Goal: Register for event/course

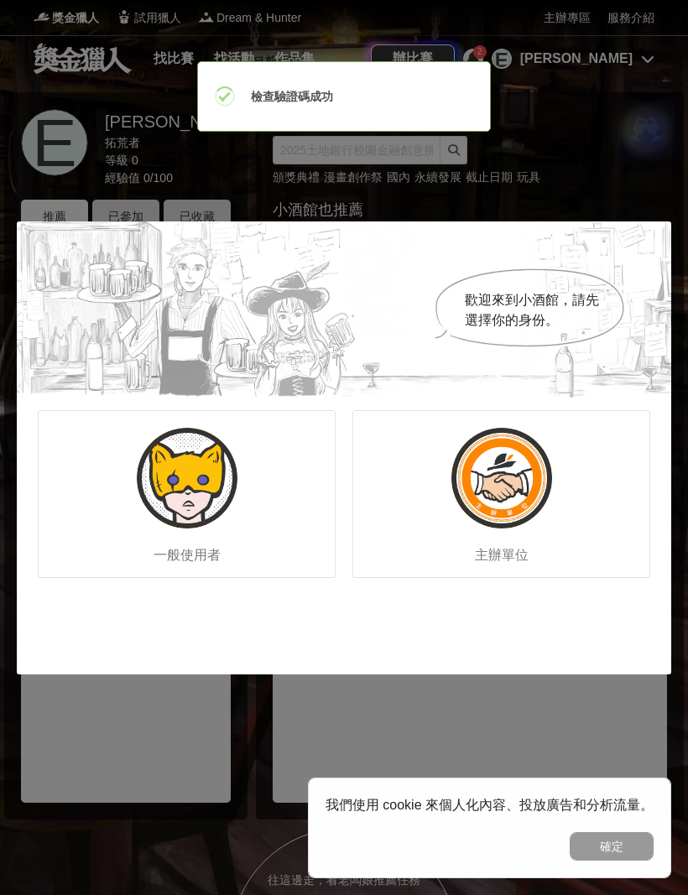
click at [165, 523] on img at bounding box center [187, 478] width 101 height 101
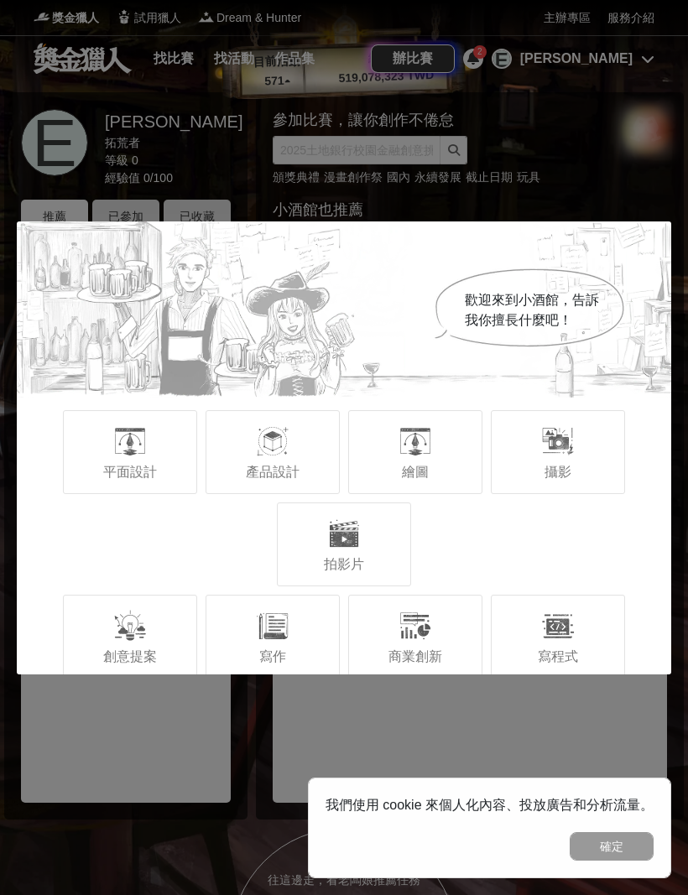
click at [414, 465] on span "繪圖" at bounding box center [415, 472] width 27 height 14
click at [129, 478] on span "平面設計" at bounding box center [130, 472] width 54 height 14
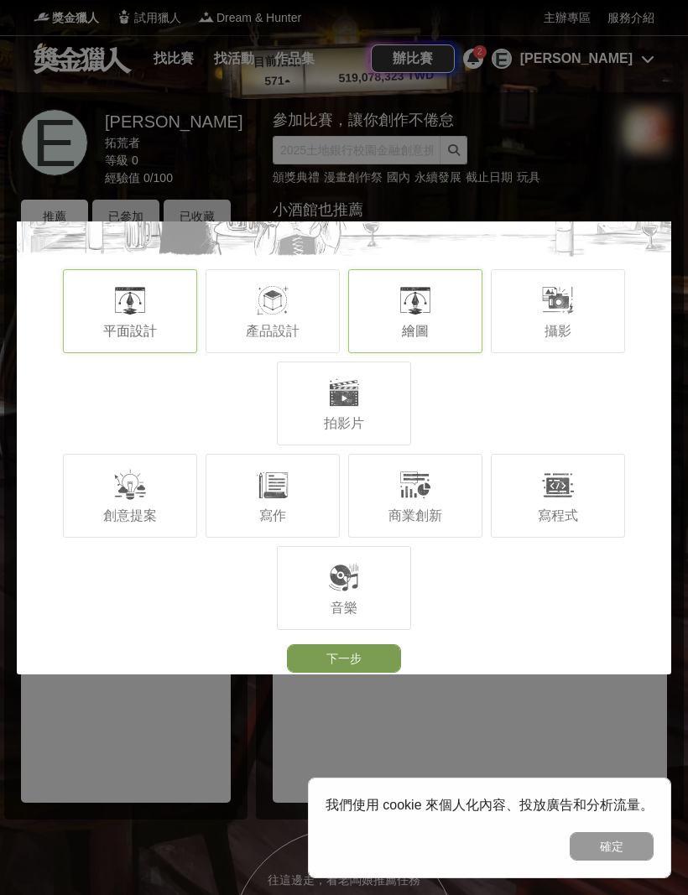
scroll to position [141, 0]
click at [377, 658] on button "下一步" at bounding box center [344, 658] width 114 height 29
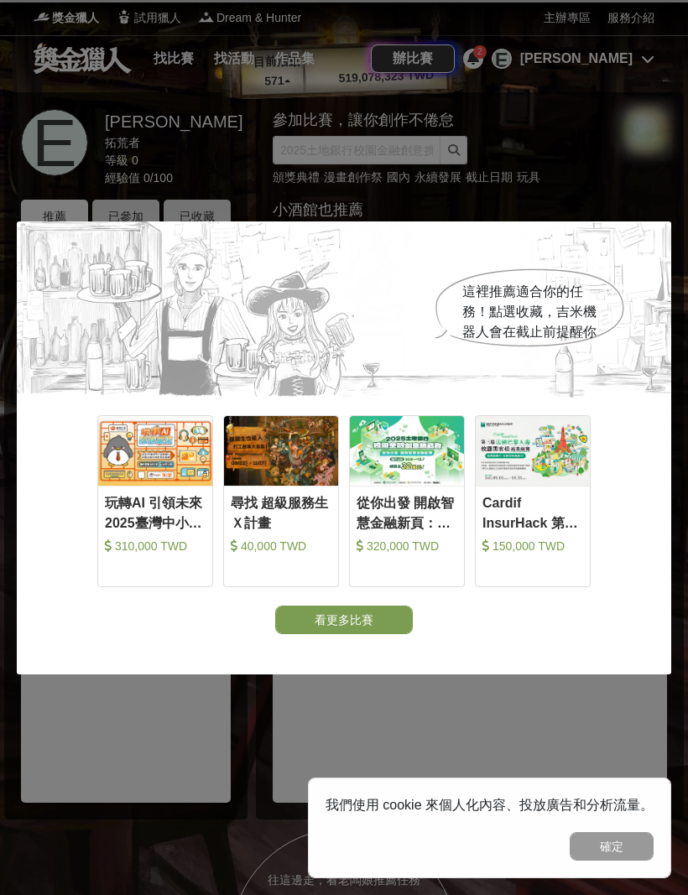
scroll to position [0, 0]
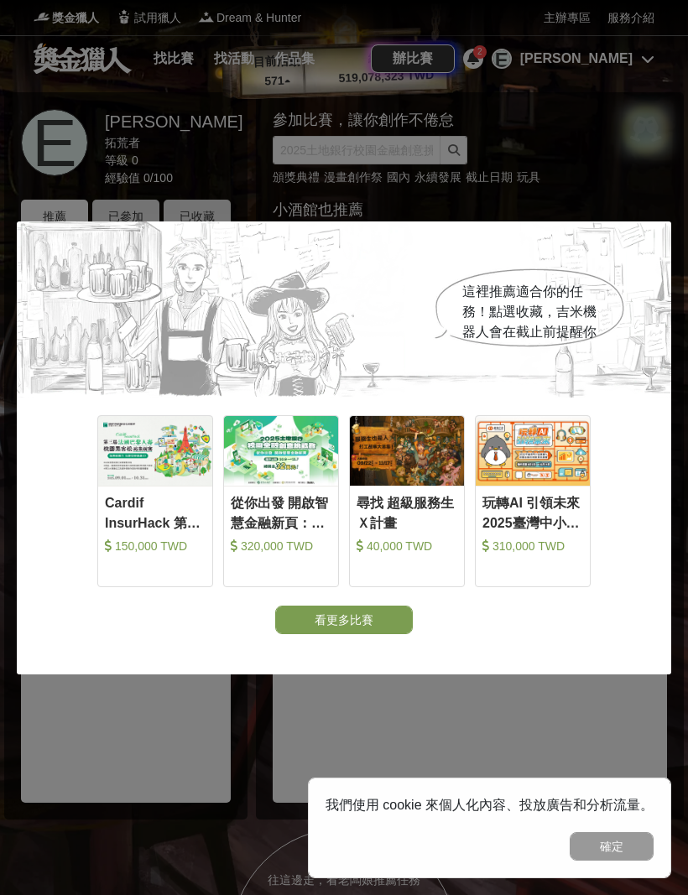
click at [167, 483] on img at bounding box center [155, 451] width 114 height 70
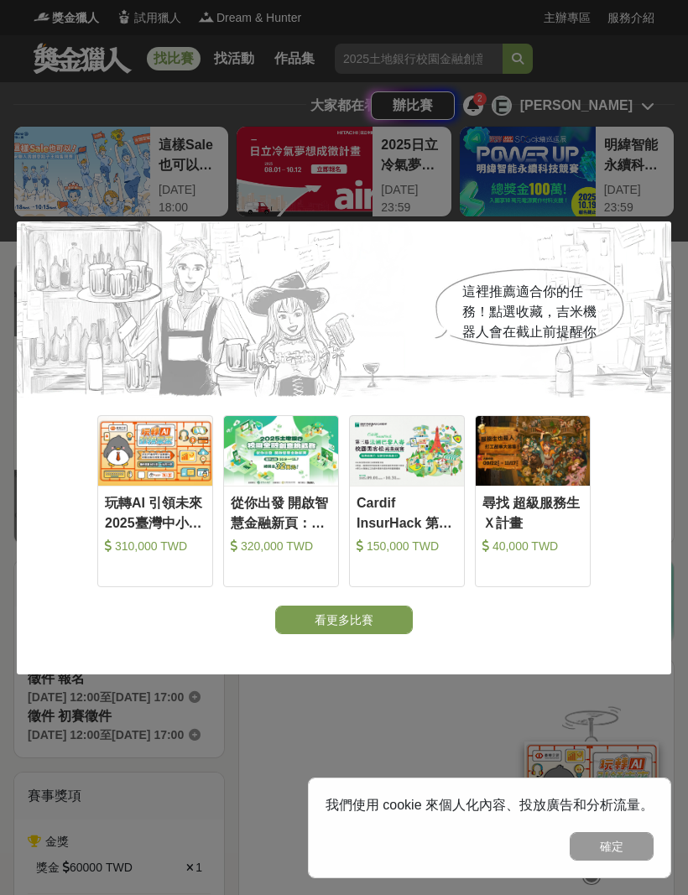
click at [355, 616] on button "看更多比賽" at bounding box center [344, 620] width 138 height 29
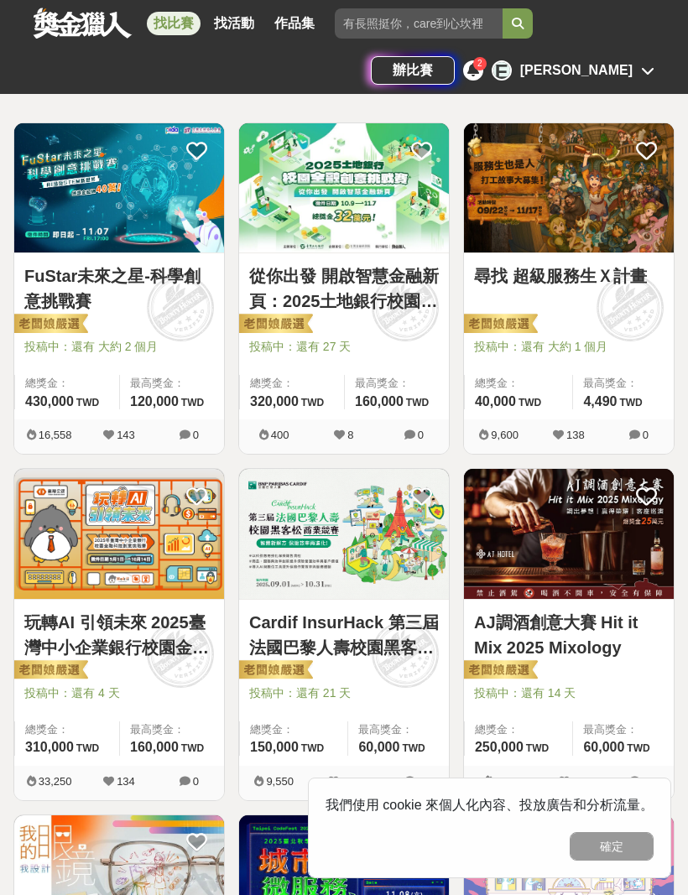
click at [349, 611] on link "Cardif InsurHack 第三屆法國巴黎人壽校園黑客松商業競賽" at bounding box center [344, 635] width 190 height 50
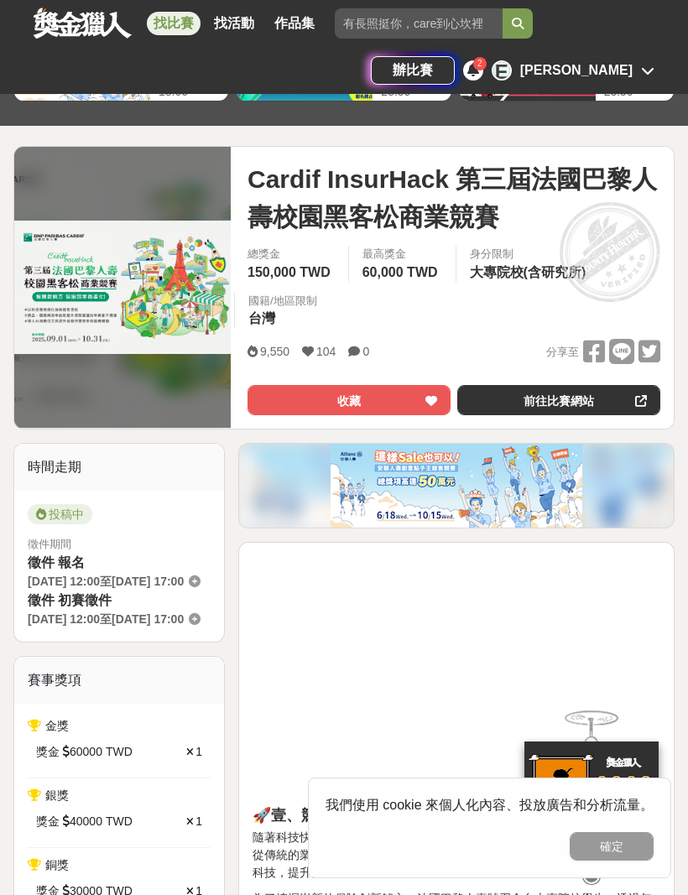
scroll to position [165, 0]
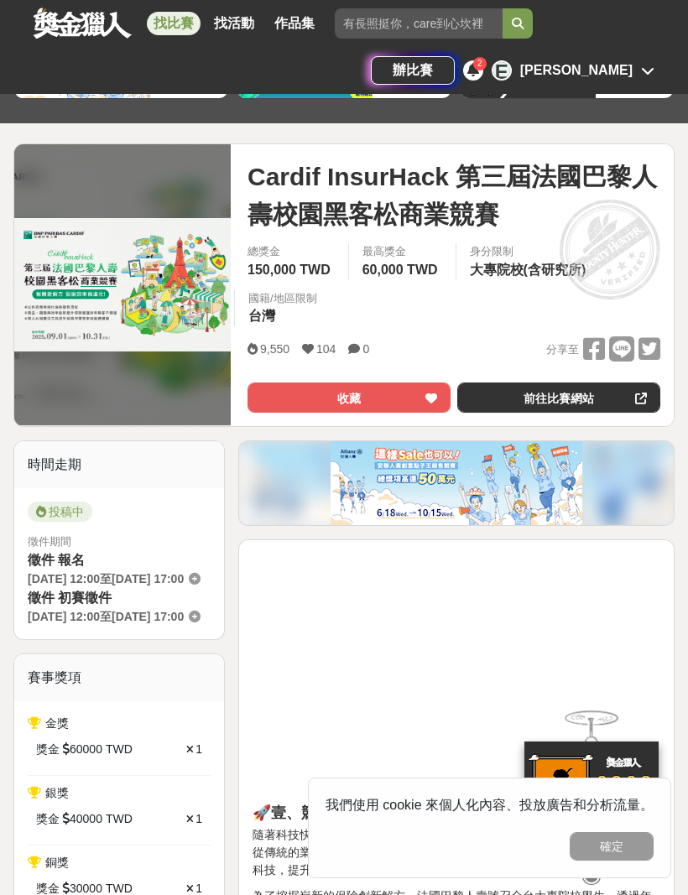
click at [483, 72] on div "2" at bounding box center [473, 70] width 20 height 20
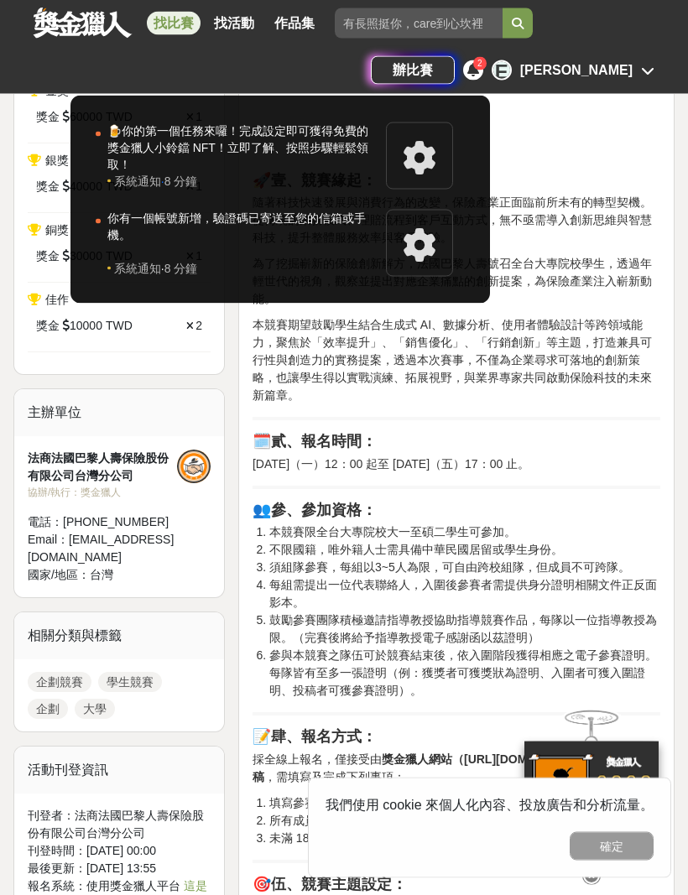
scroll to position [836, 0]
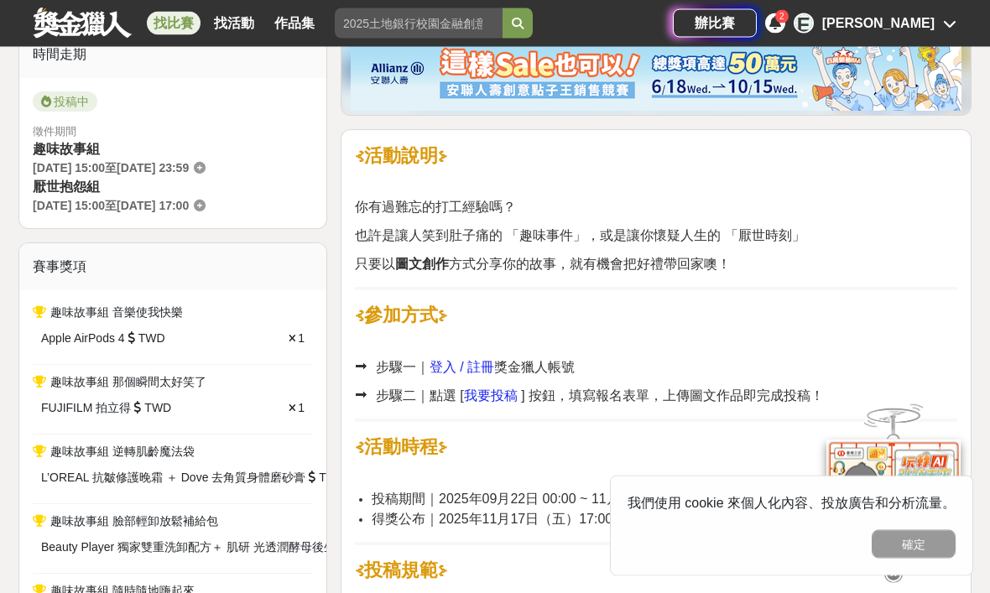
scroll to position [435, 0]
click at [263, 339] on div "1" at bounding box center [266, 339] width 76 height 18
click at [239, 333] on div "1" at bounding box center [266, 339] width 76 height 18
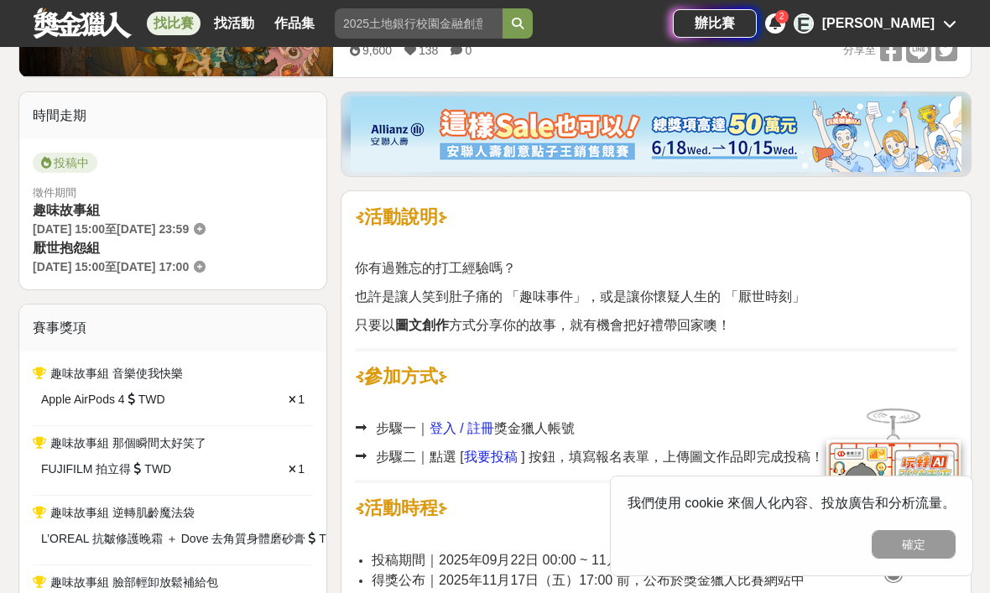
scroll to position [379, 0]
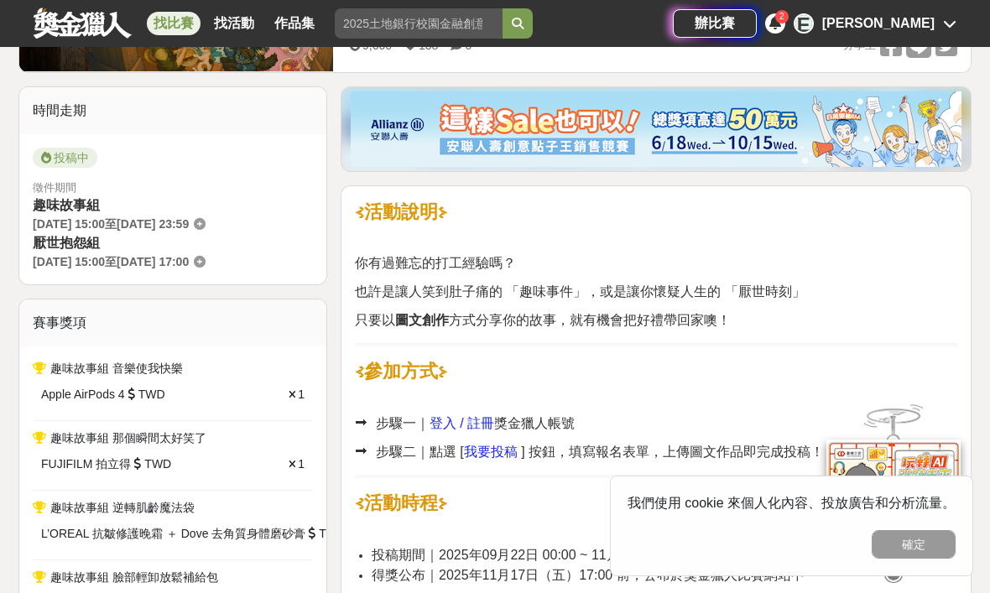
click at [129, 388] on icon at bounding box center [131, 394] width 7 height 12
click at [125, 372] on span "趣味故事組 音樂使我快樂" at bounding box center [116, 368] width 133 height 13
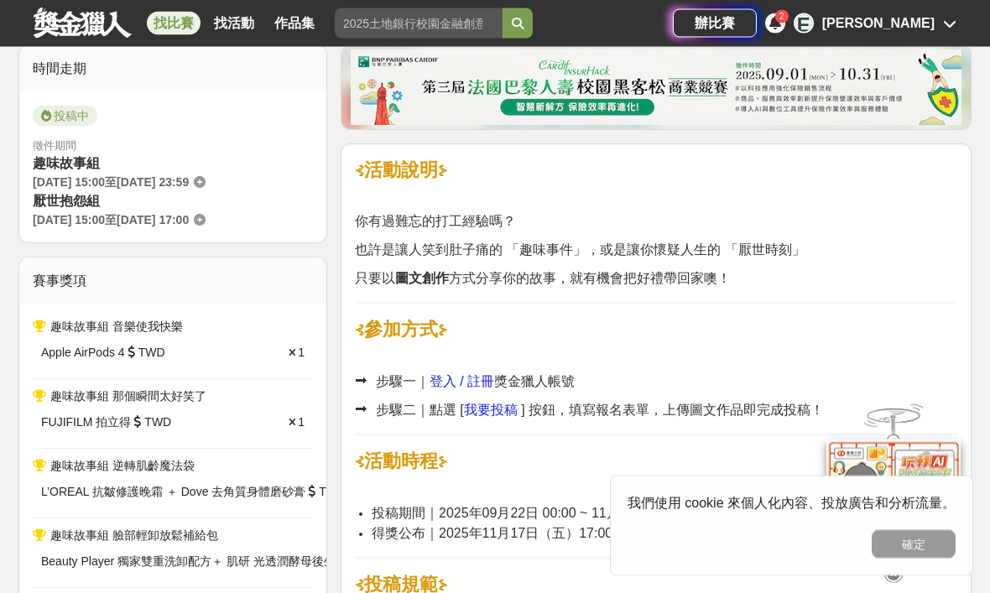
scroll to position [0, 0]
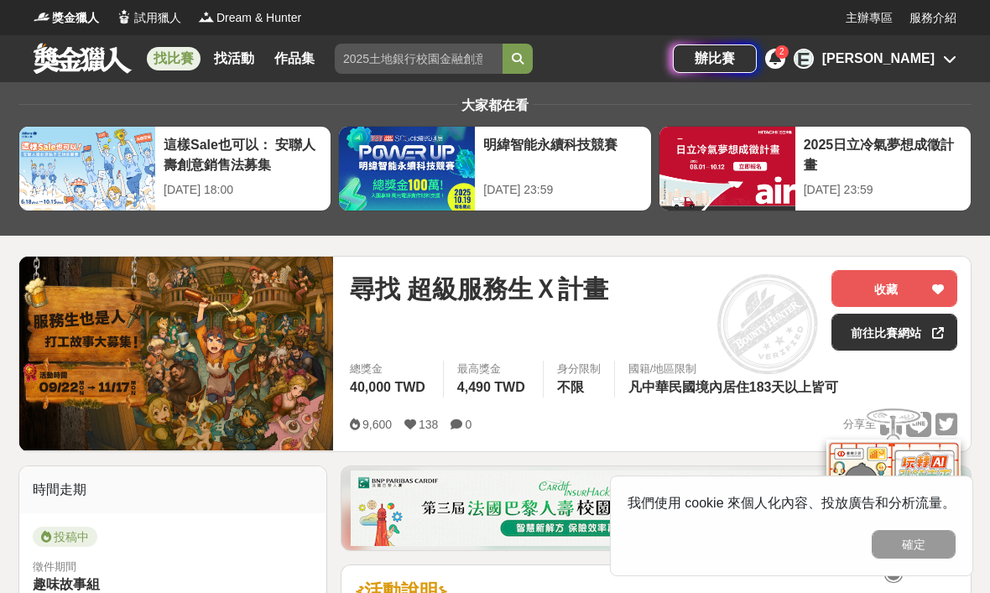
click at [288, 58] on link "作品集" at bounding box center [295, 58] width 54 height 23
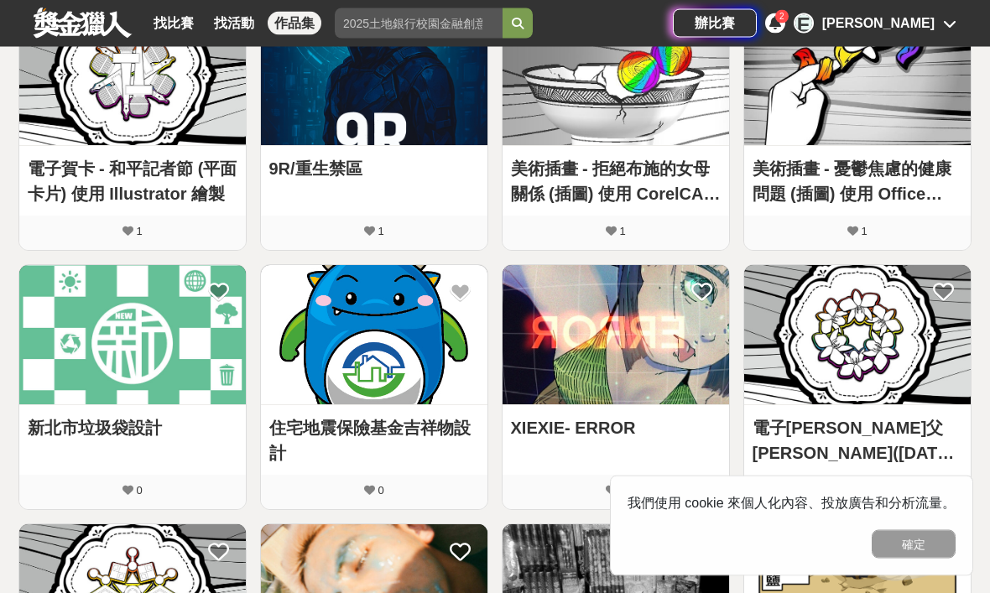
scroll to position [364, 0]
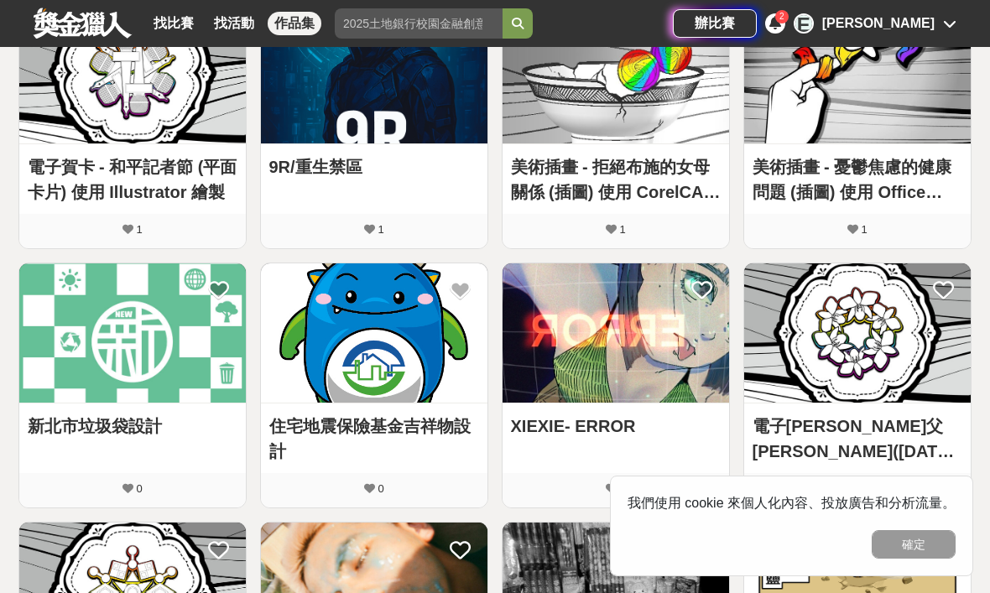
click at [669, 327] on img at bounding box center [615, 333] width 226 height 140
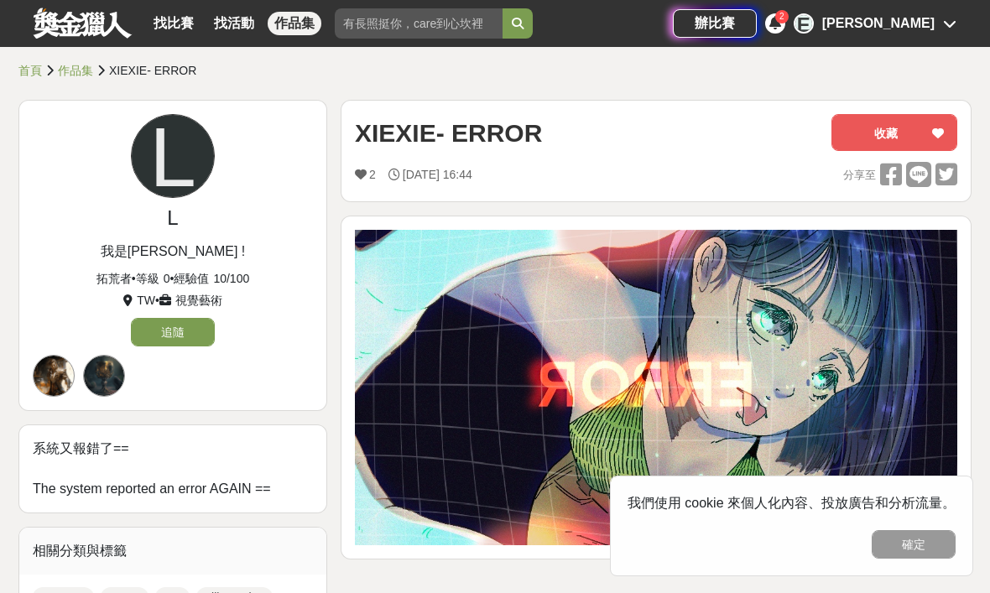
scroll to position [44, 0]
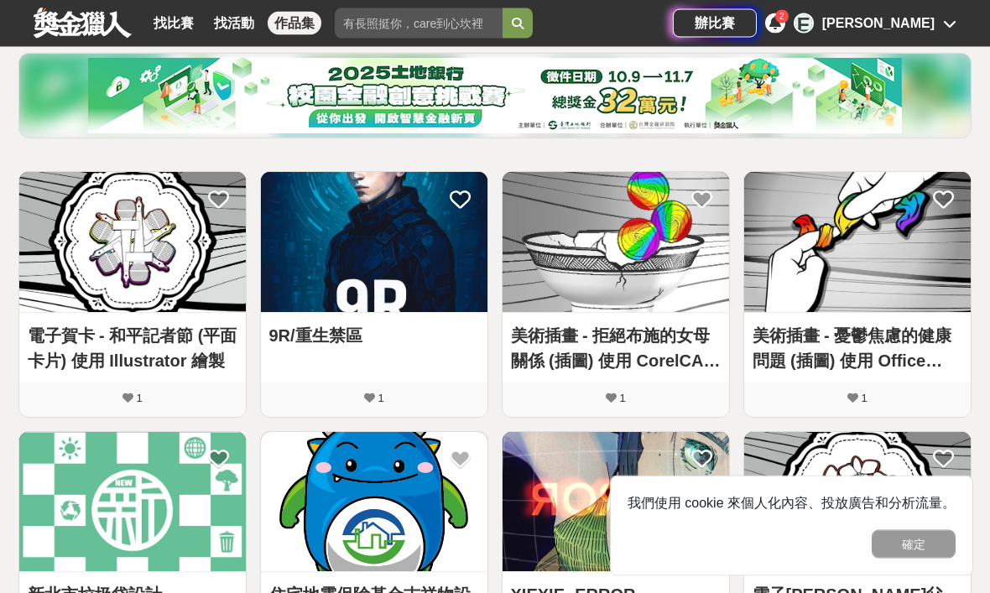
scroll to position [183, 0]
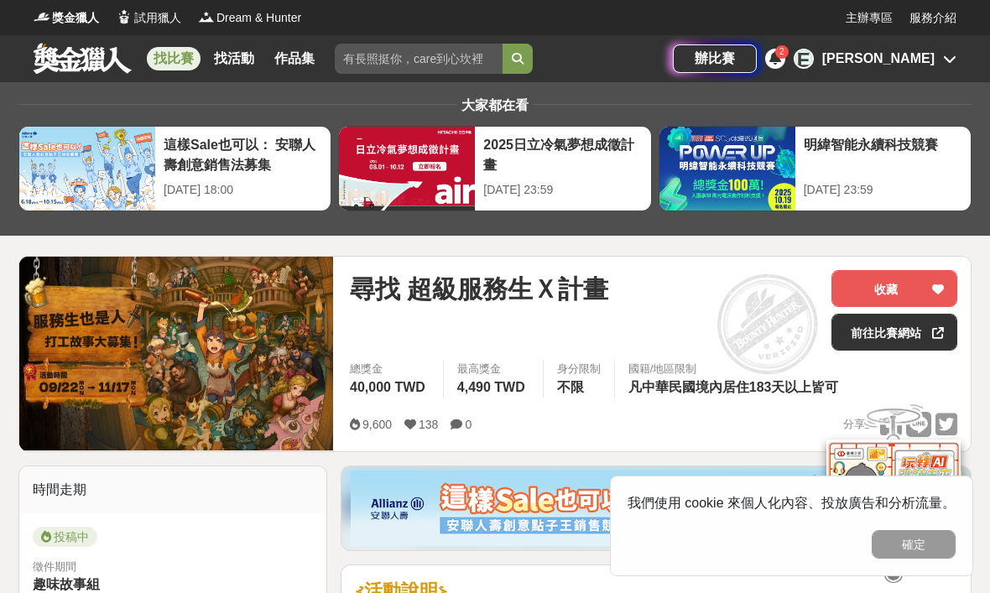
click at [173, 62] on link "找比賽" at bounding box center [174, 58] width 54 height 23
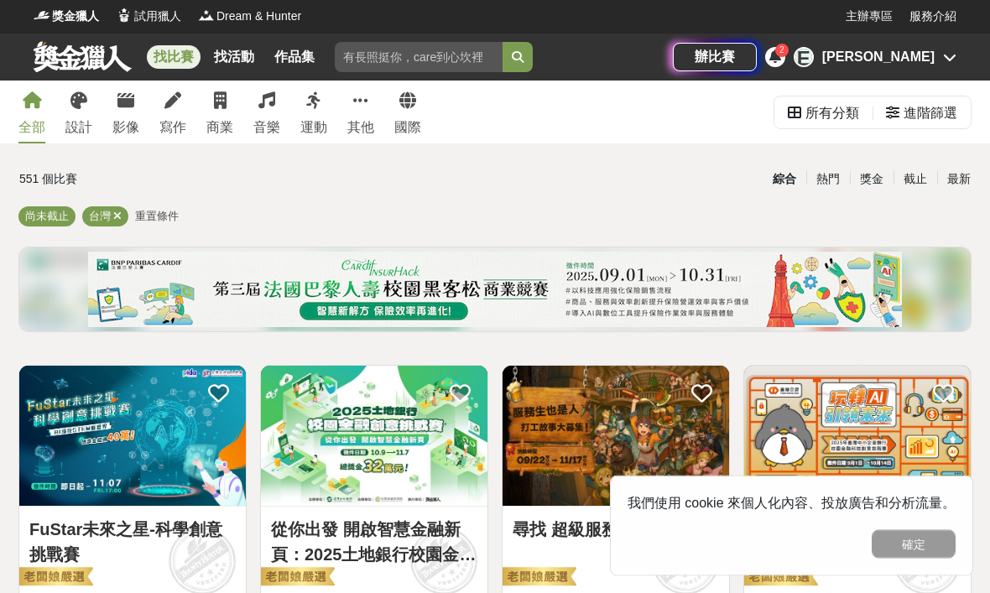
scroll to position [2, 0]
click at [176, 101] on icon at bounding box center [172, 100] width 17 height 17
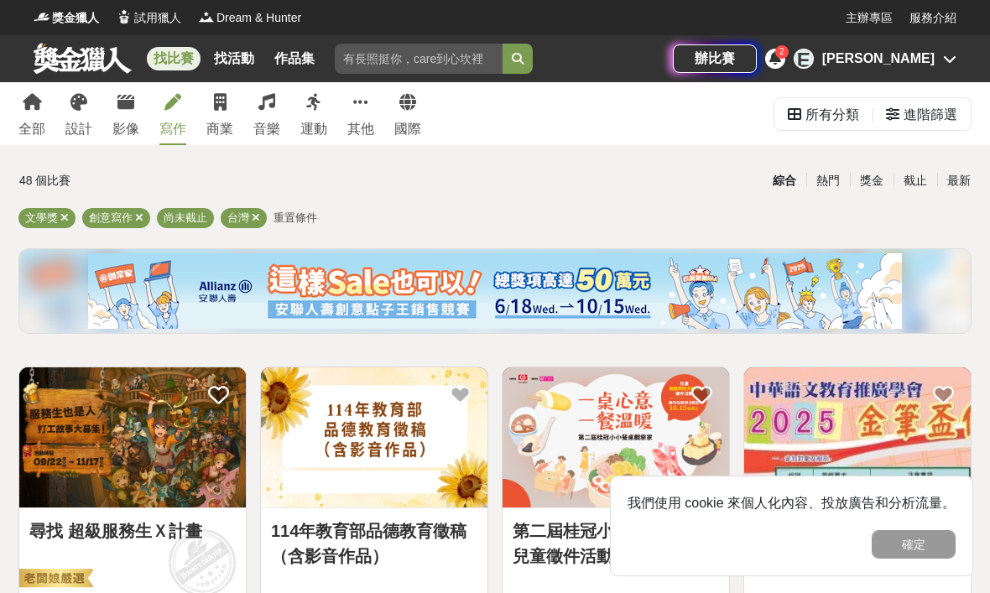
click at [66, 216] on icon at bounding box center [64, 217] width 8 height 11
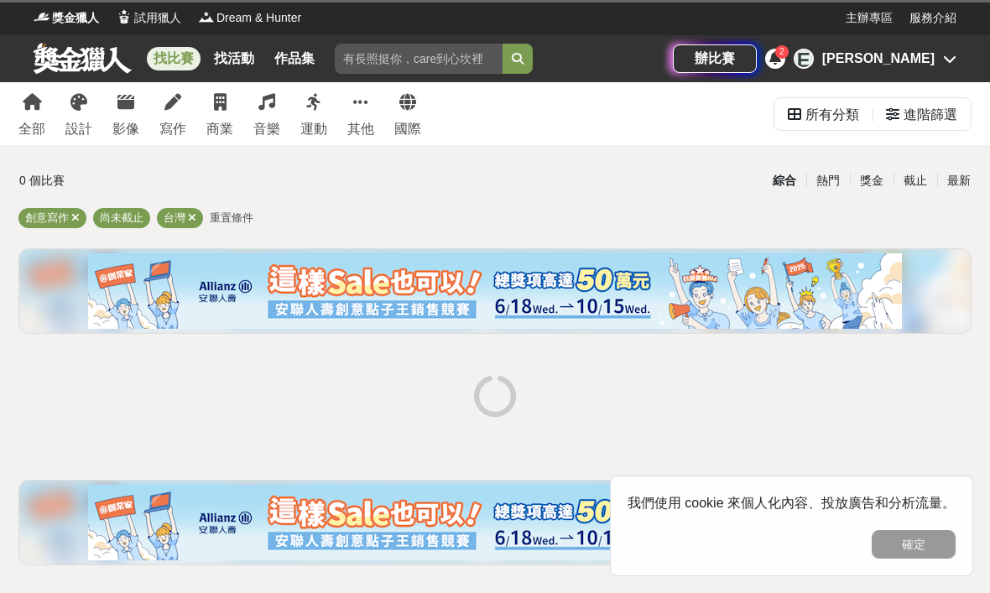
click at [75, 218] on icon at bounding box center [75, 217] width 8 height 11
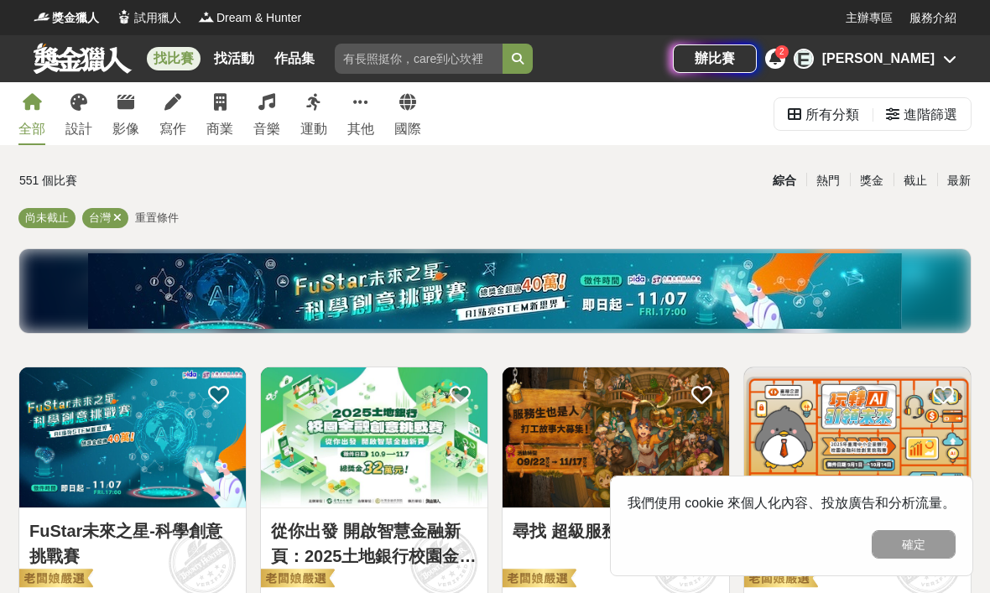
click at [352, 106] on link "其他" at bounding box center [360, 113] width 27 height 63
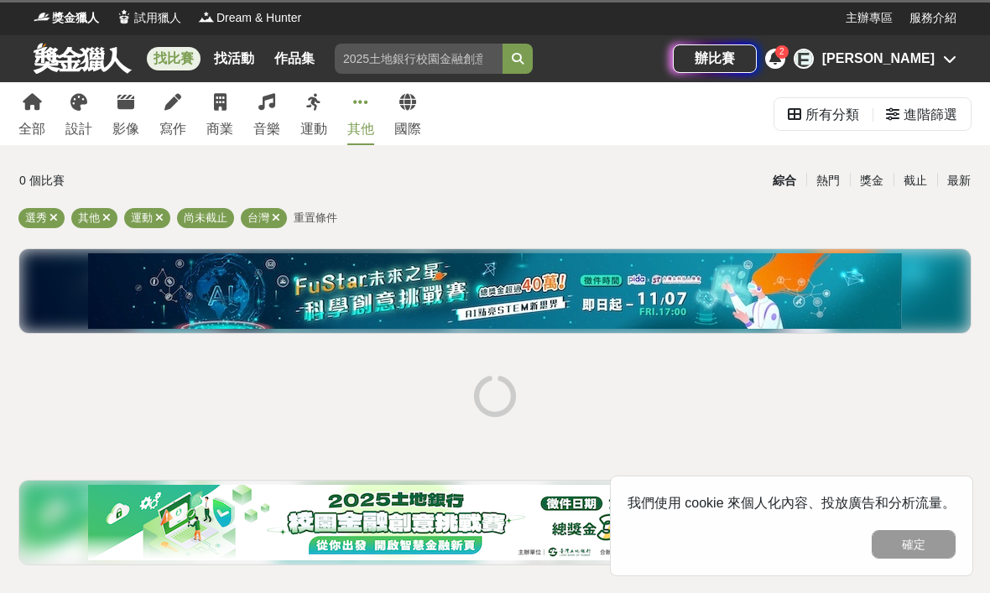
click at [137, 107] on link "影像" at bounding box center [125, 113] width 27 height 63
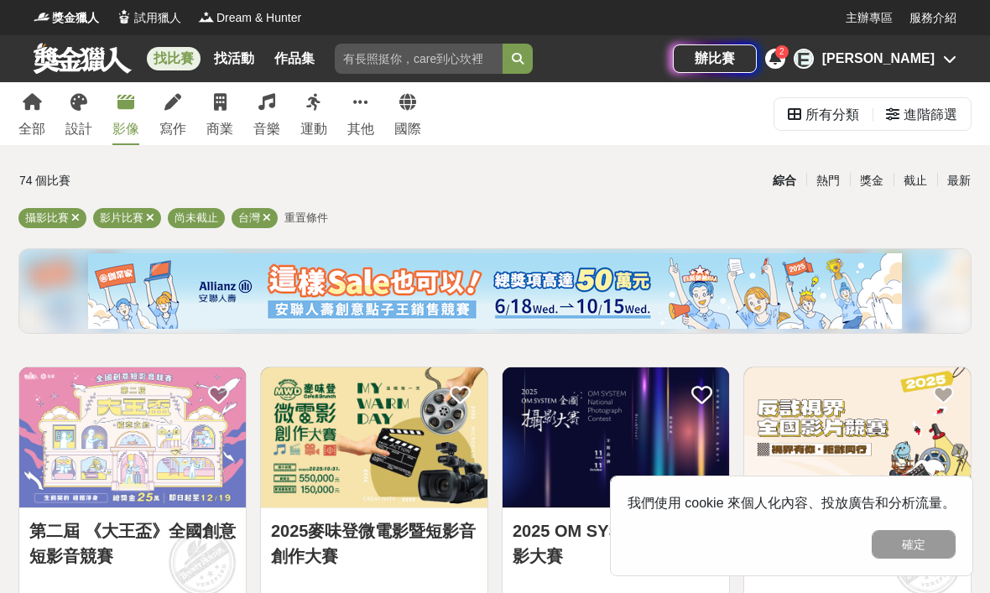
click at [20, 103] on link "全部" at bounding box center [31, 113] width 27 height 63
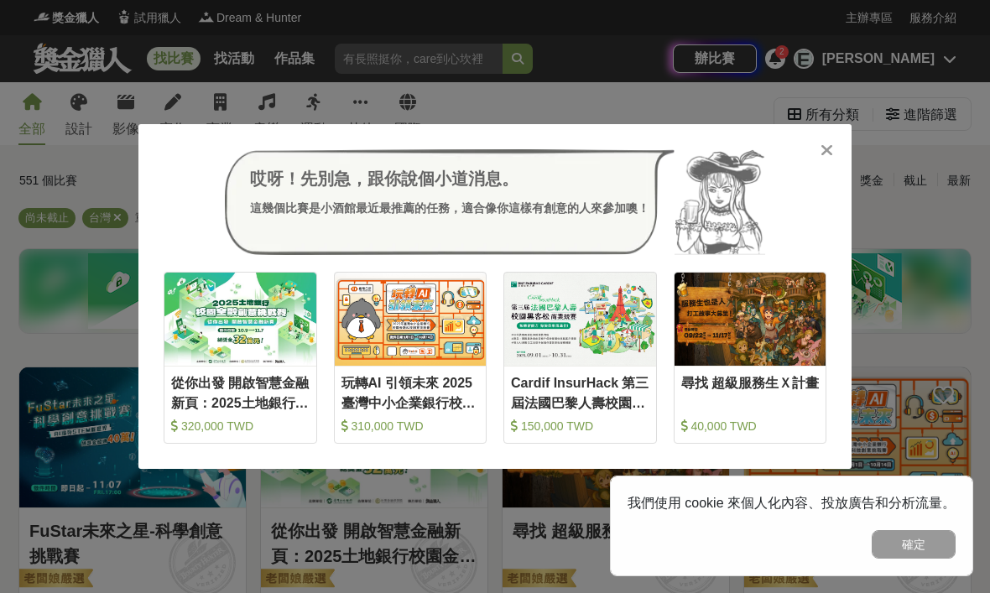
click at [687, 150] on icon at bounding box center [826, 150] width 13 height 17
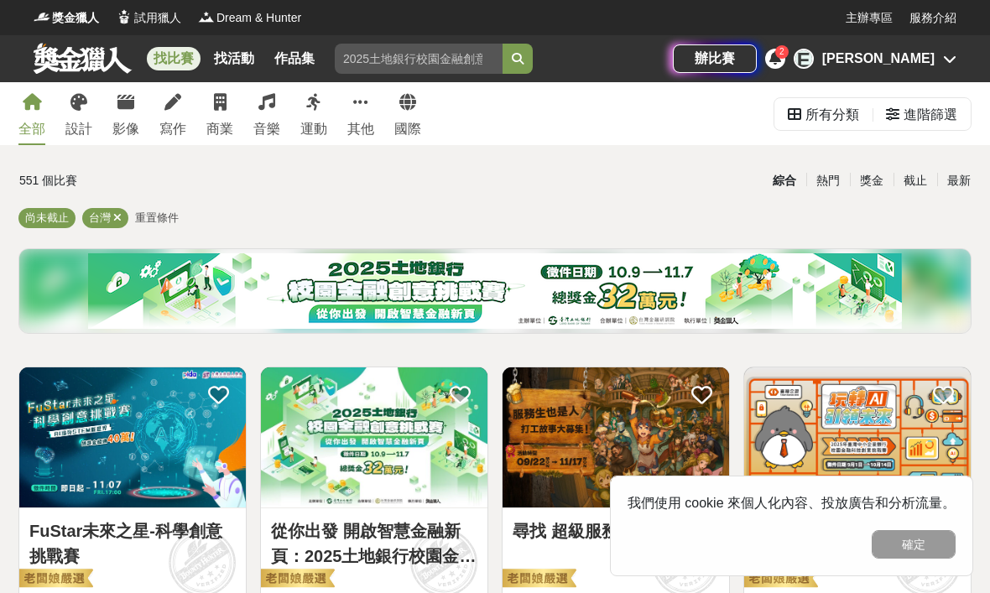
click at [687, 182] on div "熱門" at bounding box center [828, 180] width 44 height 29
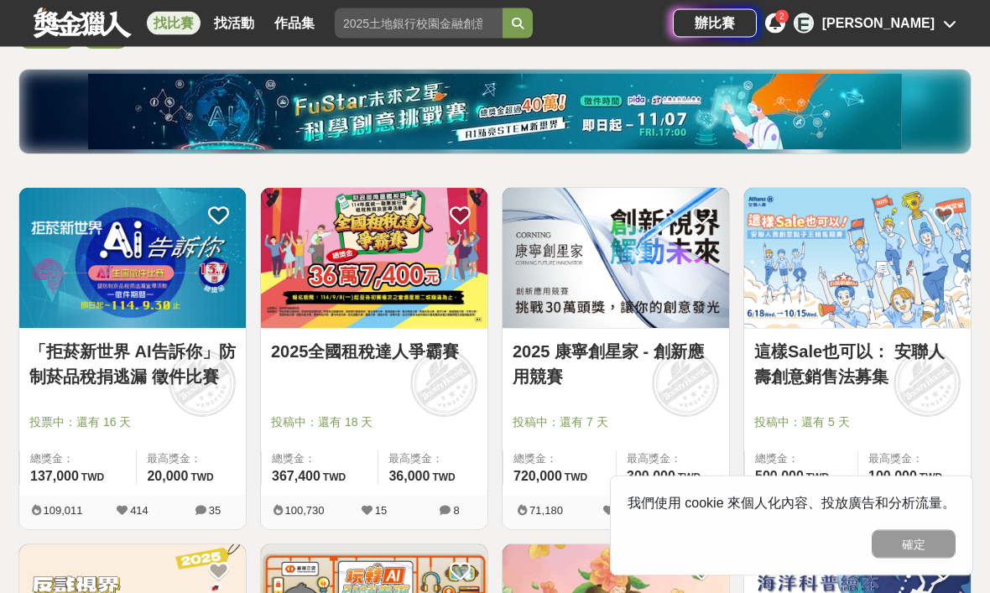
scroll to position [180, 0]
click at [188, 303] on img at bounding box center [132, 258] width 226 height 140
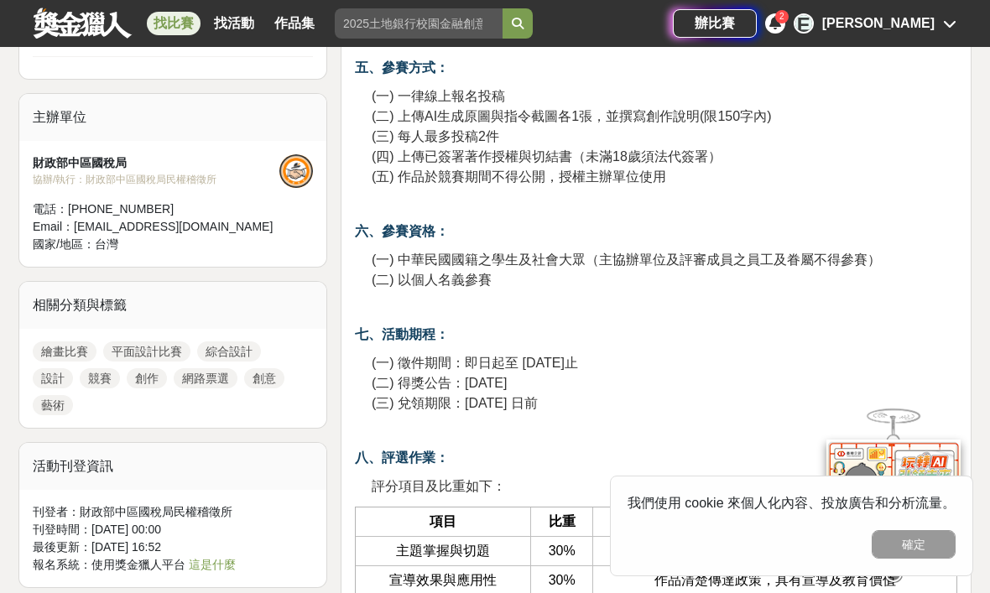
scroll to position [1270, 0]
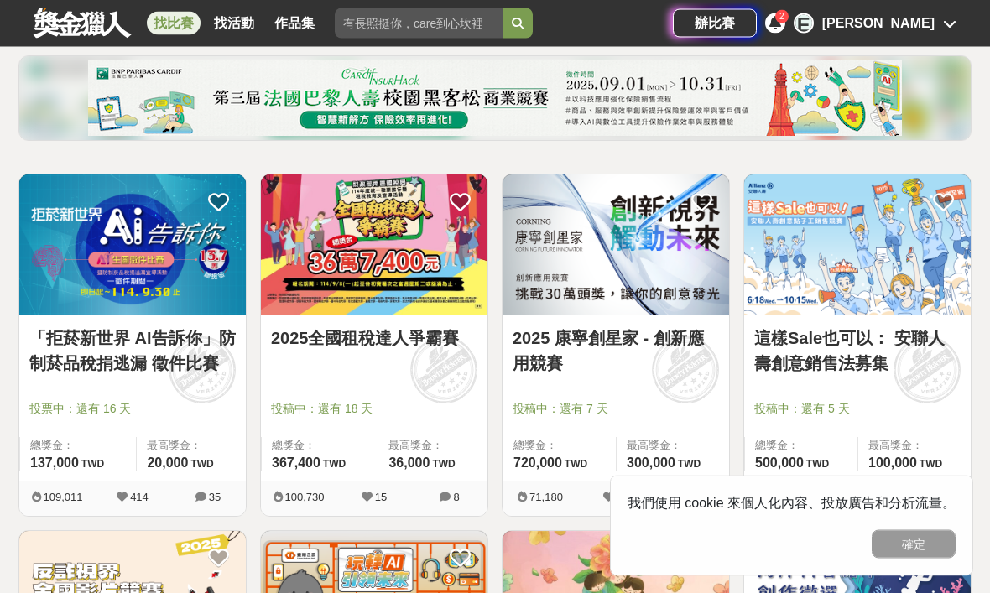
scroll to position [213, 0]
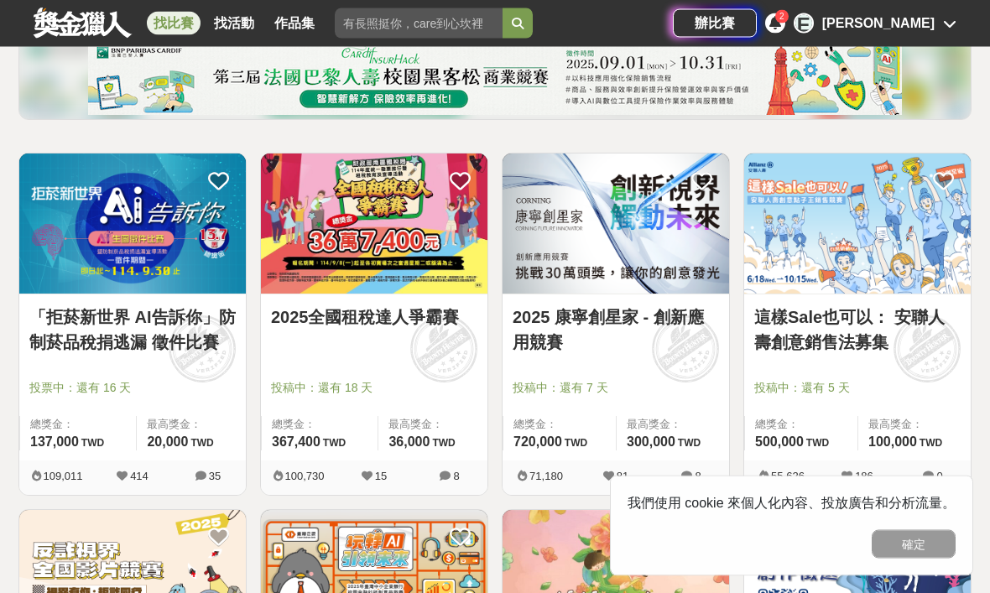
click at [418, 258] on img at bounding box center [374, 224] width 226 height 140
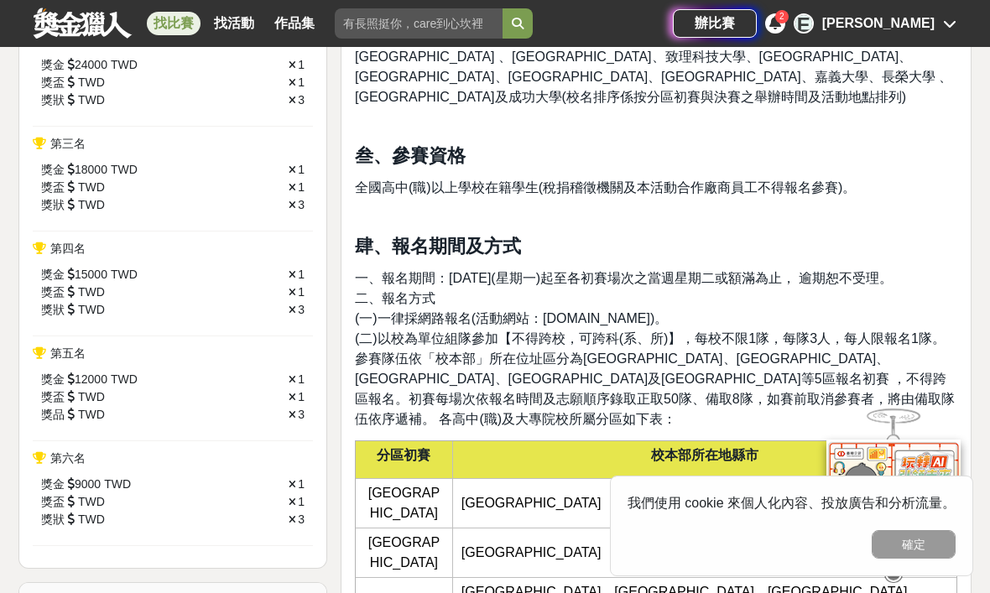
scroll to position [759, 0]
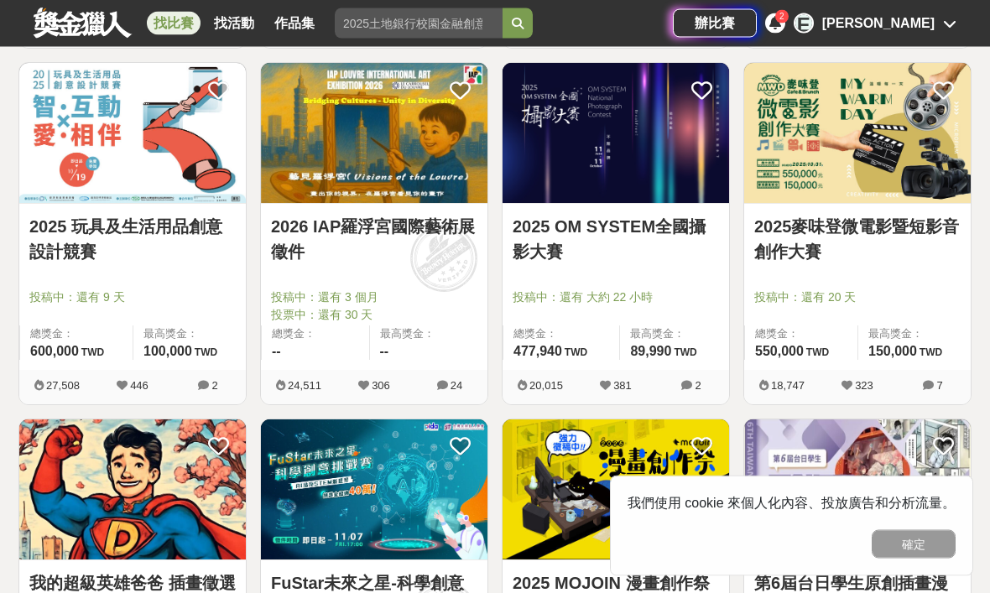
scroll to position [1017, 0]
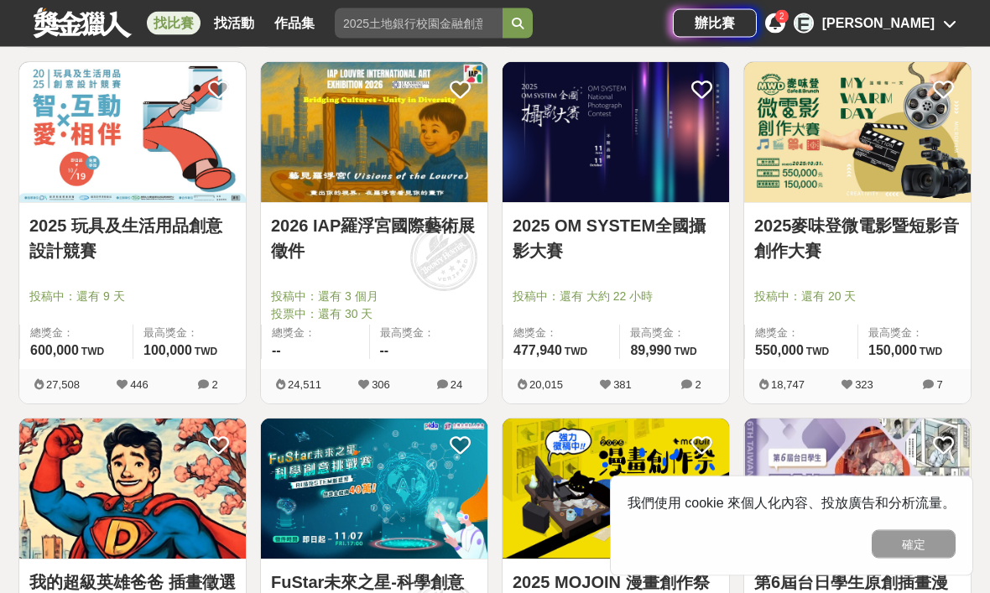
click at [447, 372] on div "24,511 306 24" at bounding box center [374, 387] width 226 height 34
click at [459, 383] on span "24" at bounding box center [456, 385] width 12 height 13
click at [444, 214] on link "2026 IAP羅浮宮國際藝術展徵件" at bounding box center [374, 239] width 206 height 50
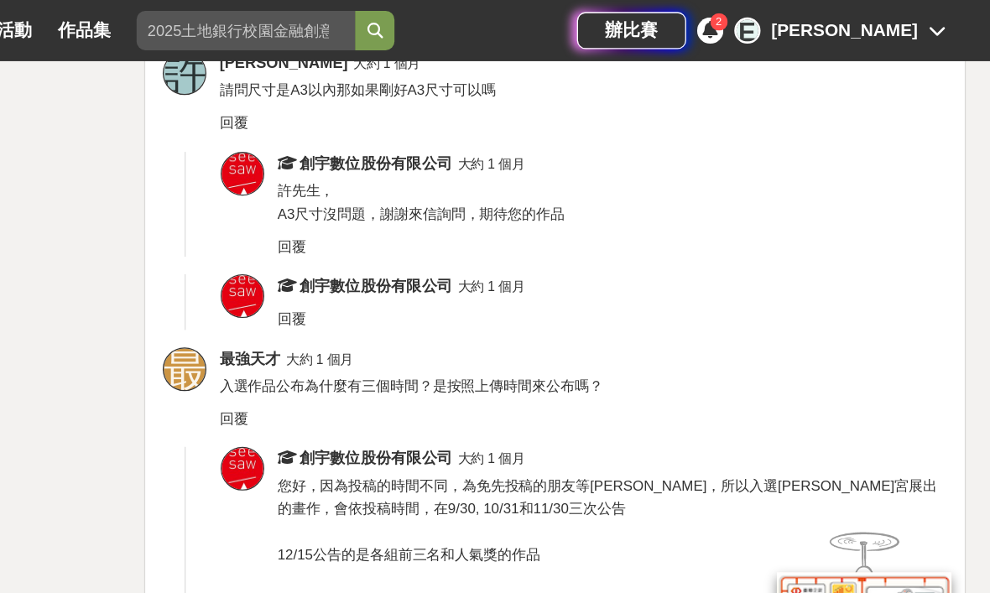
scroll to position [6341, 0]
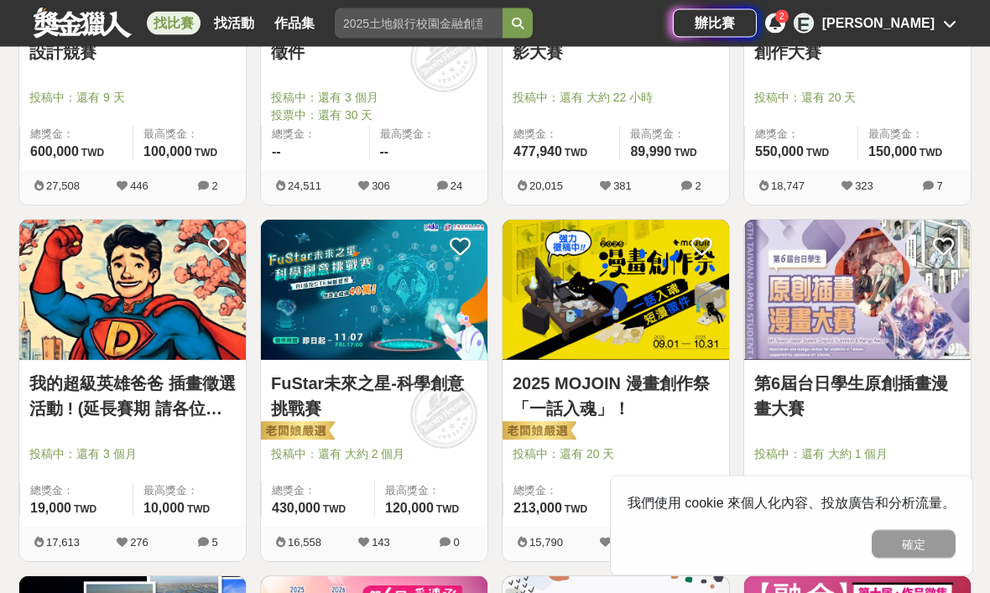
scroll to position [1216, 0]
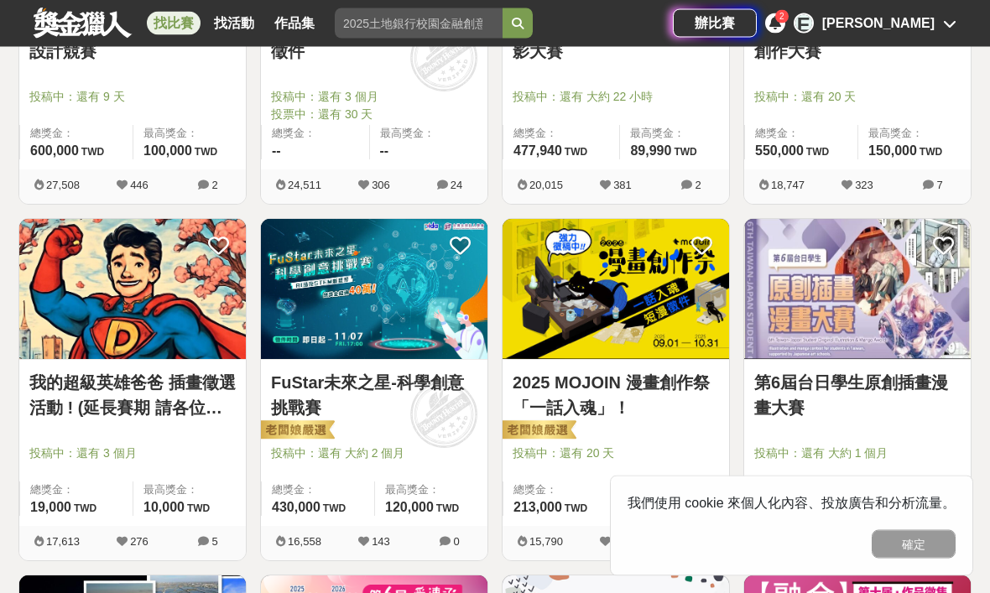
click at [611, 322] on img at bounding box center [615, 290] width 226 height 140
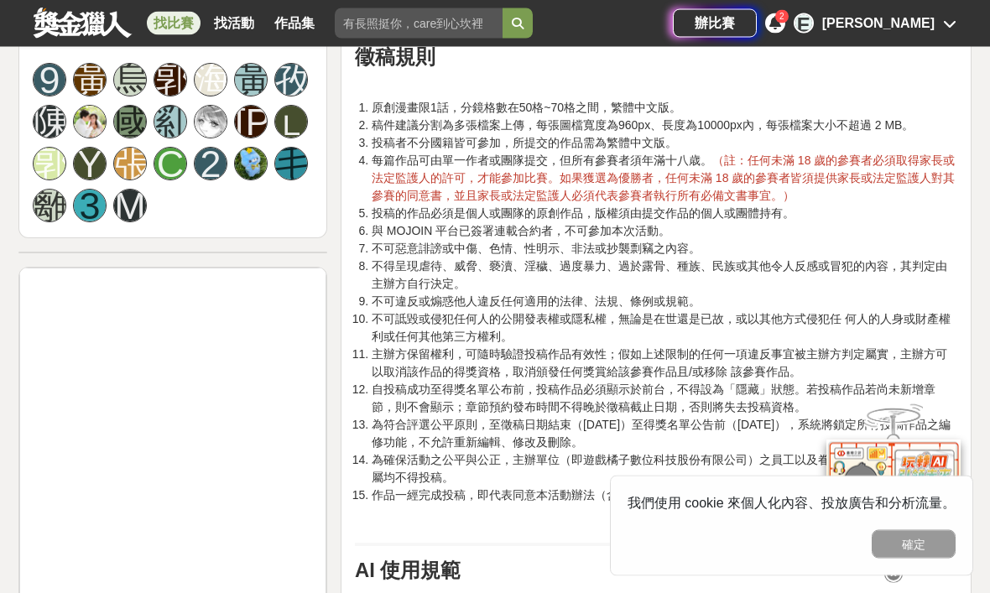
scroll to position [1242, 0]
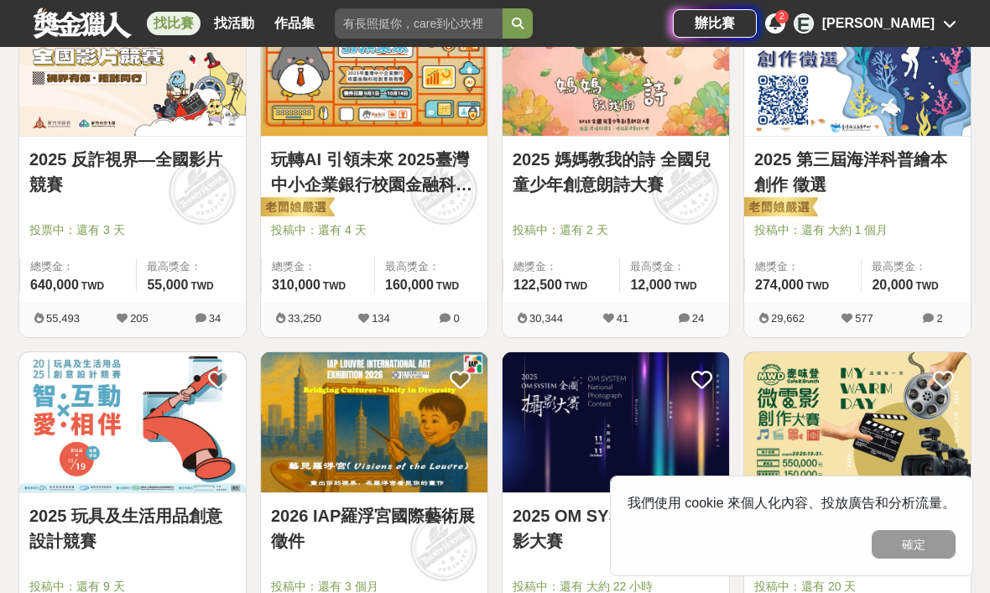
scroll to position [726, 0]
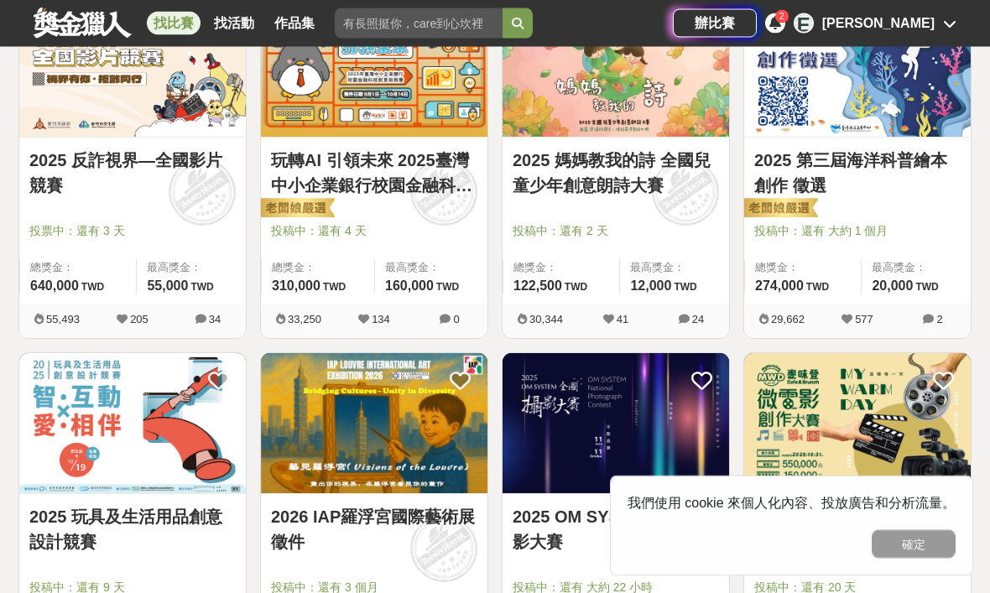
click at [182, 491] on img at bounding box center [132, 424] width 226 height 140
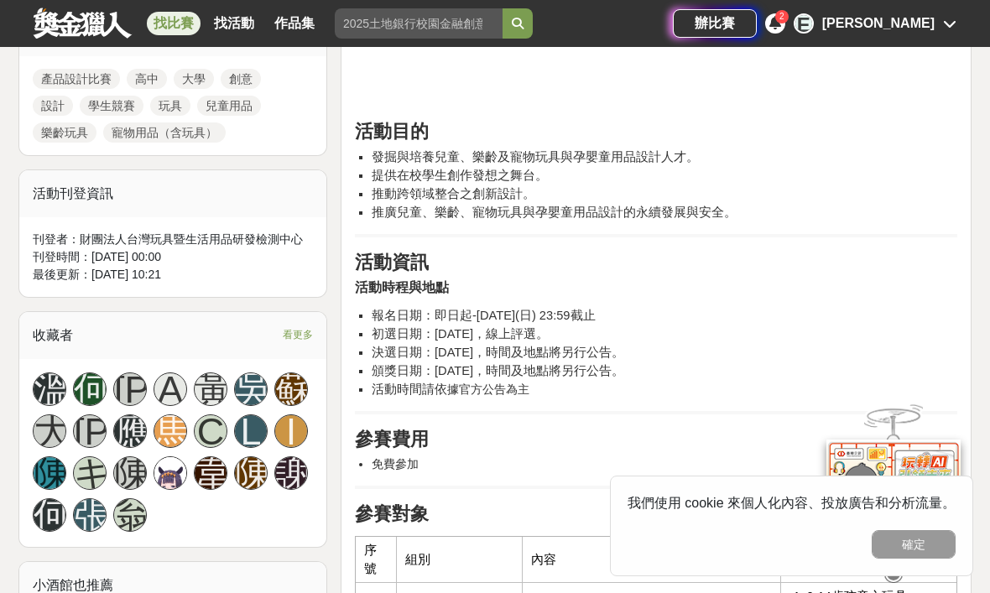
scroll to position [821, 0]
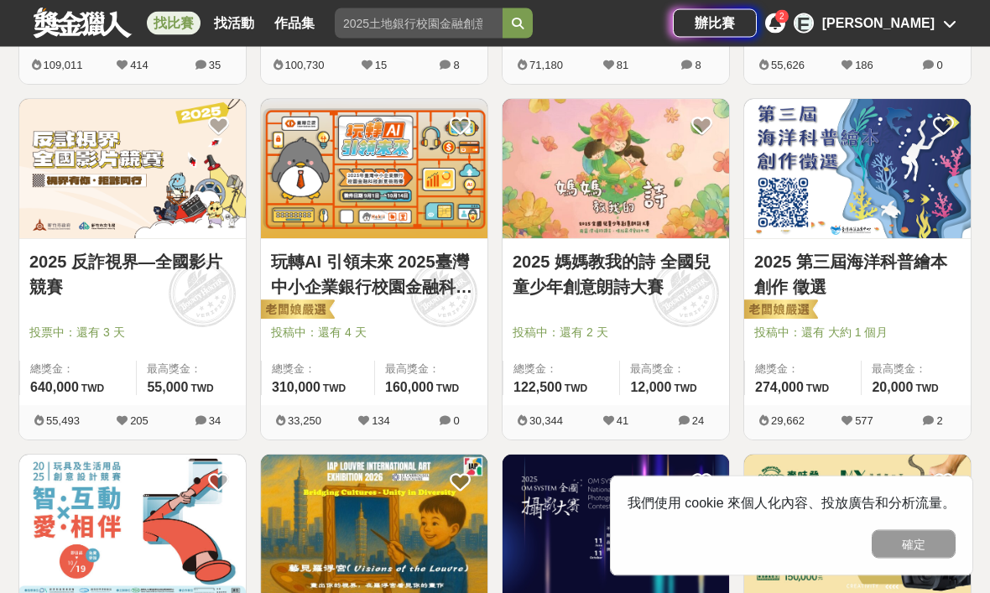
scroll to position [626, 0]
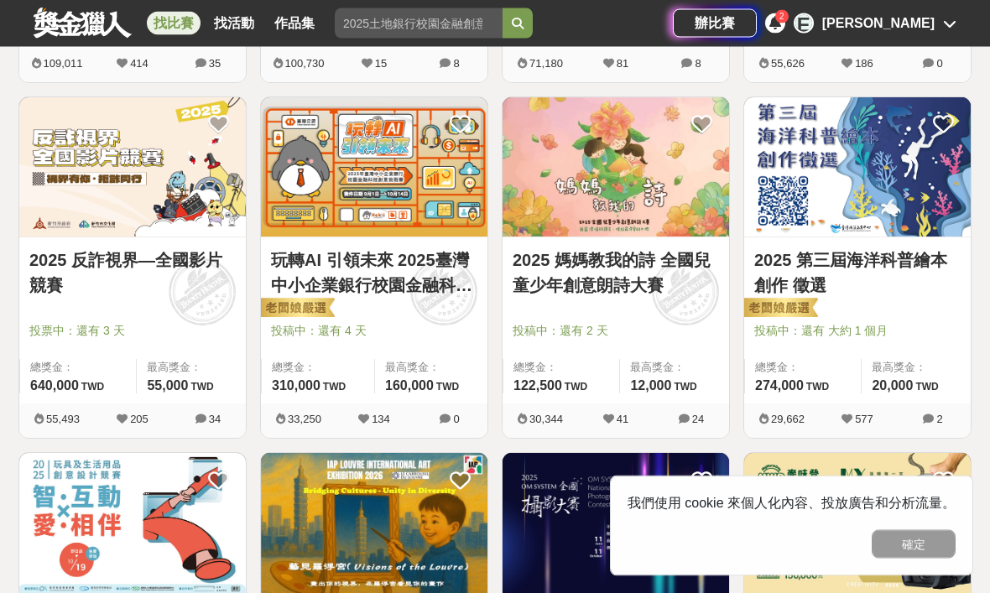
click at [407, 315] on div at bounding box center [379, 308] width 216 height 20
click at [413, 321] on div "玩轉AI 引領未來 2025臺灣中小企業銀行校園金融科技創意挑戰賽 投稿中：還有 4 天 總獎金： 310,000 310,000 TWD 最高獎金： 160…" at bounding box center [374, 321] width 226 height 166
click at [401, 223] on img at bounding box center [374, 168] width 226 height 140
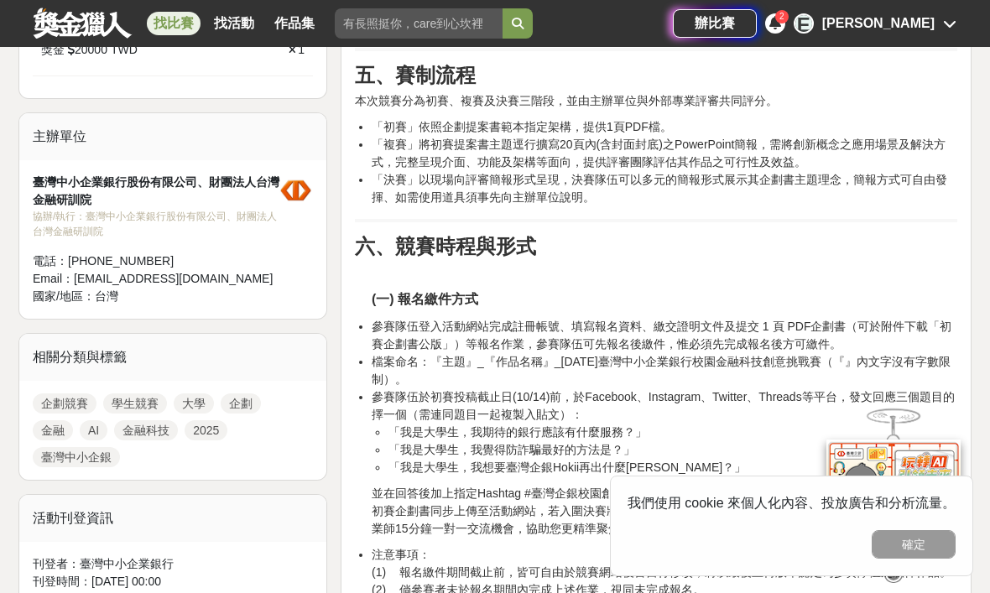
scroll to position [975, 0]
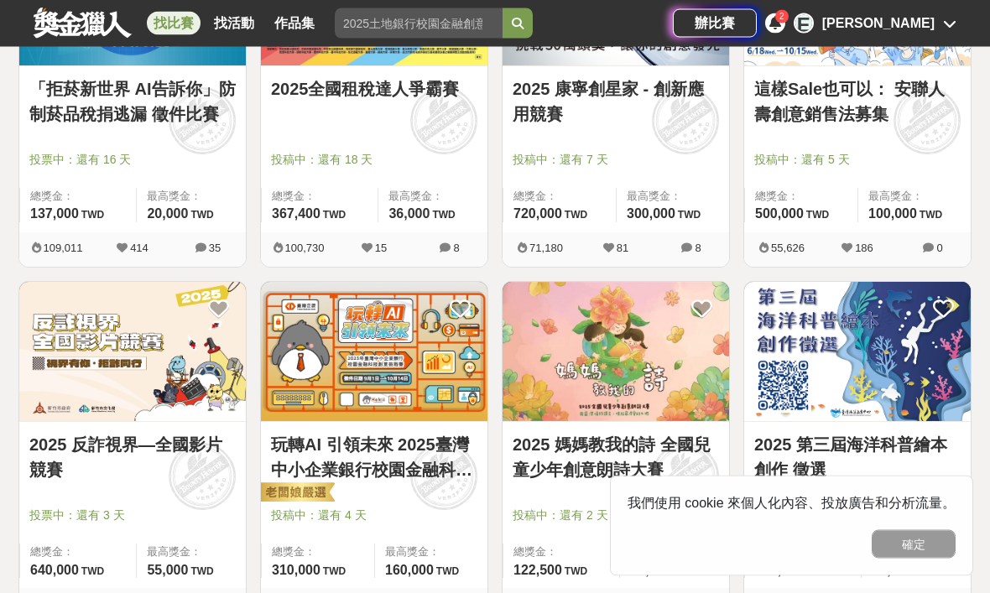
scroll to position [443, 0]
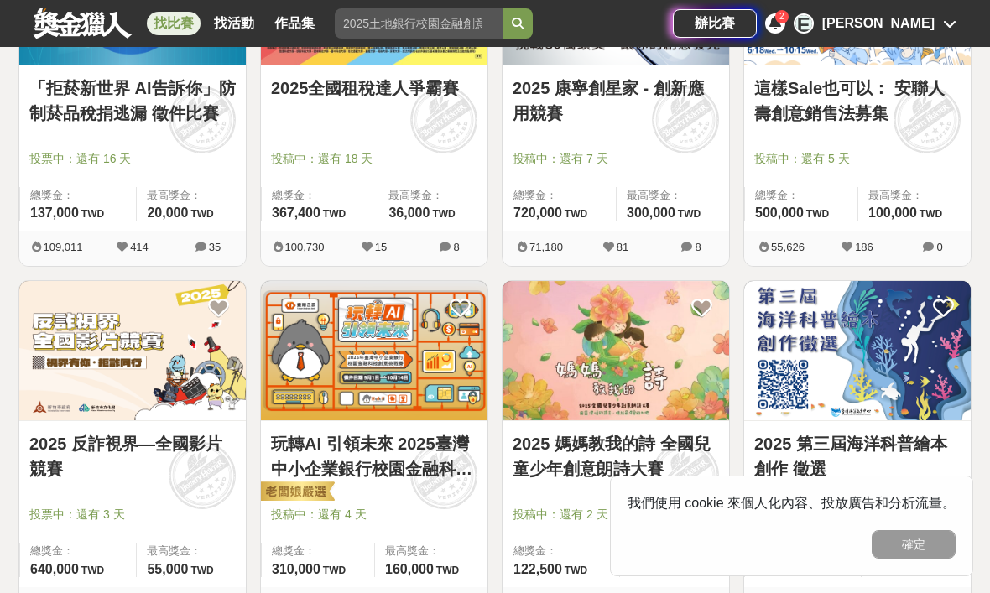
click at [687, 372] on img at bounding box center [857, 351] width 226 height 140
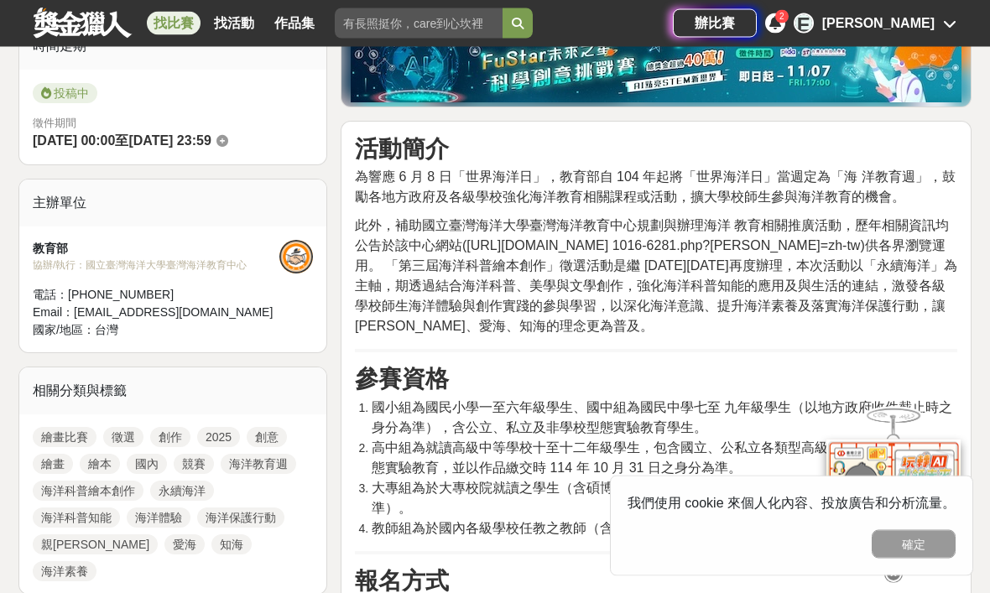
scroll to position [445, 0]
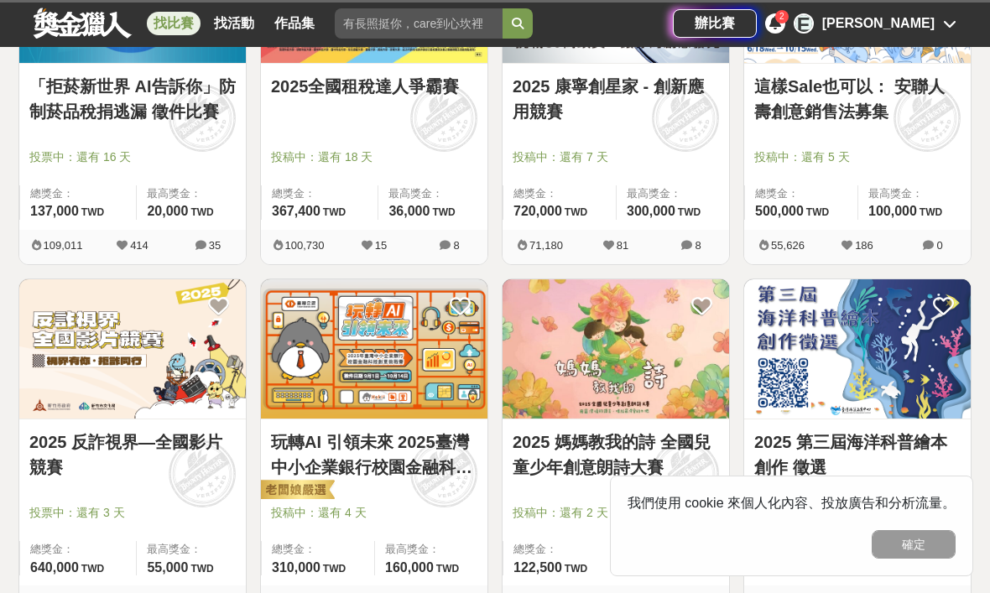
scroll to position [443, 0]
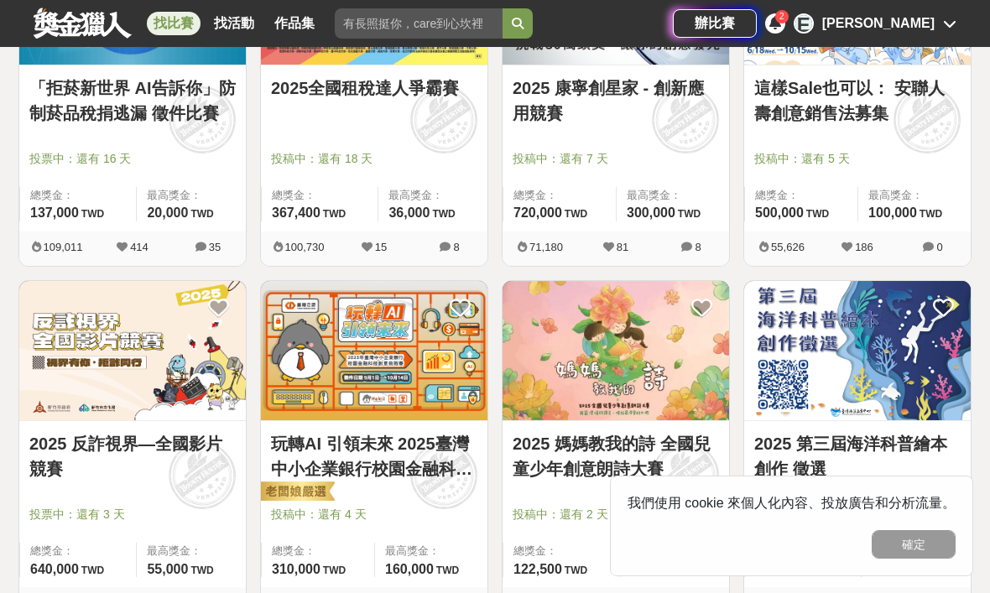
click at [687, 362] on img at bounding box center [857, 351] width 226 height 140
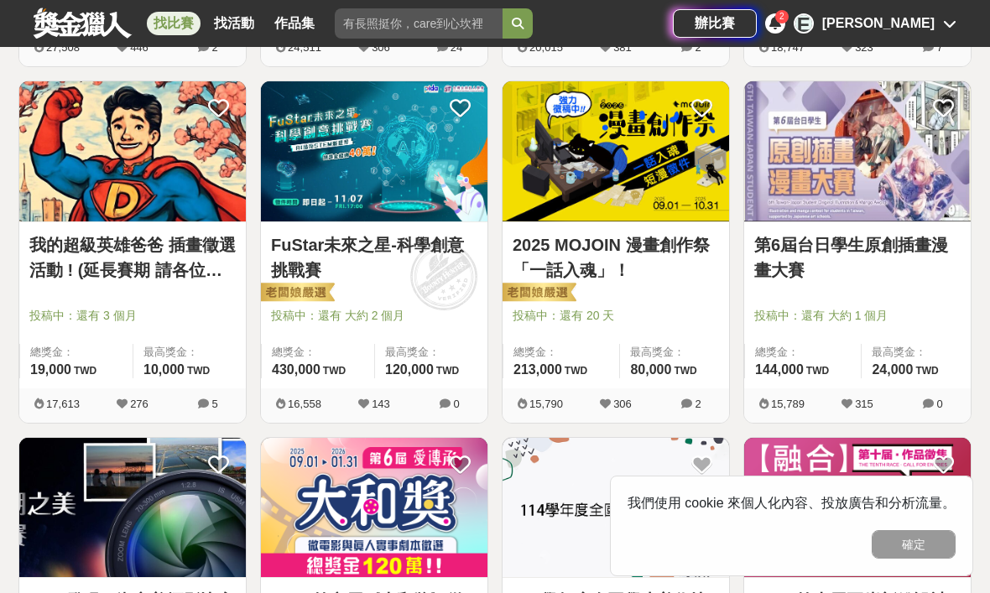
scroll to position [1354, 0]
click at [655, 171] on img at bounding box center [615, 152] width 226 height 140
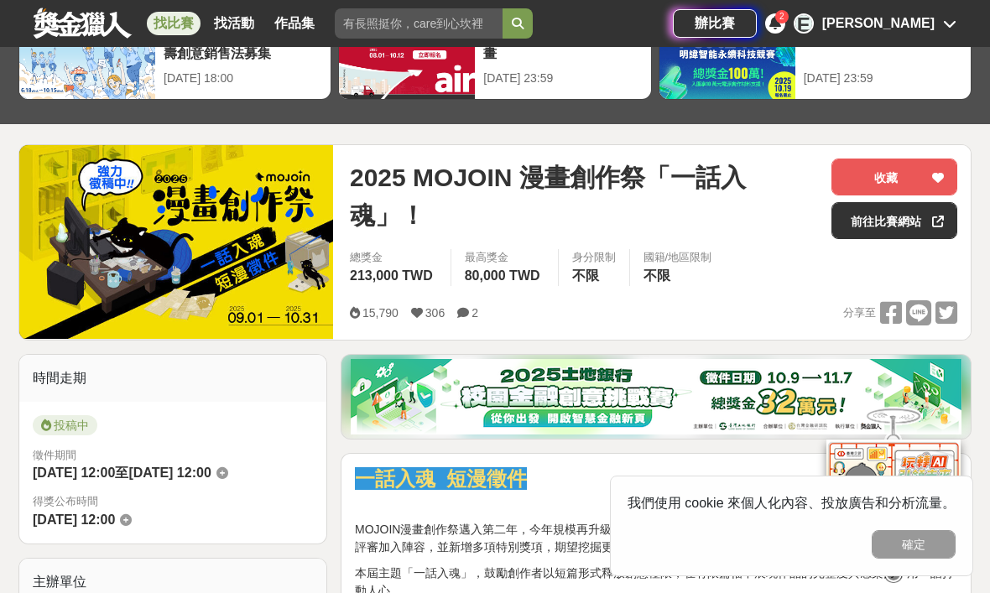
scroll to position [112, 0]
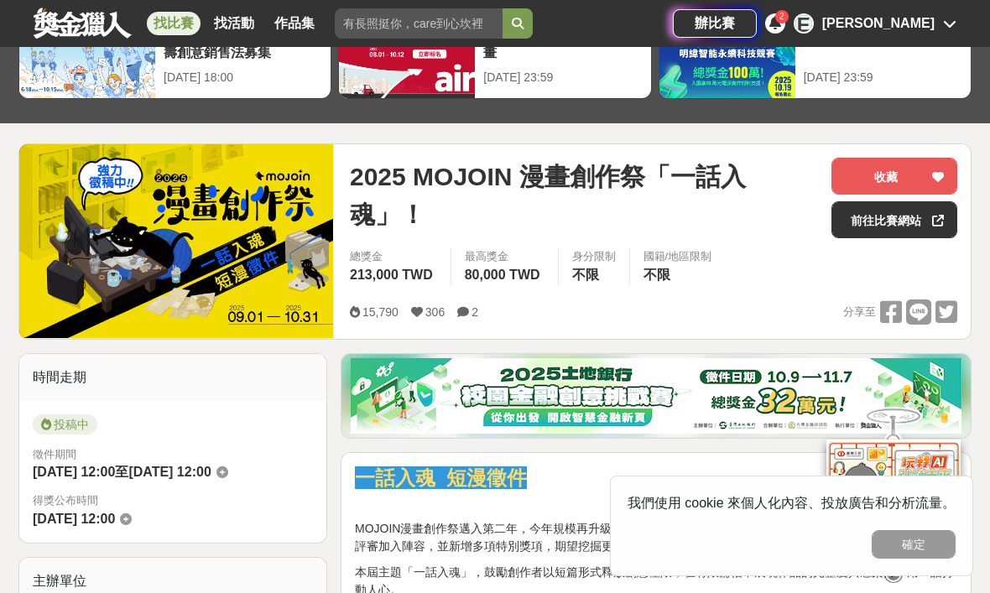
click at [687, 225] on link "前往比賽網站" at bounding box center [894, 219] width 126 height 37
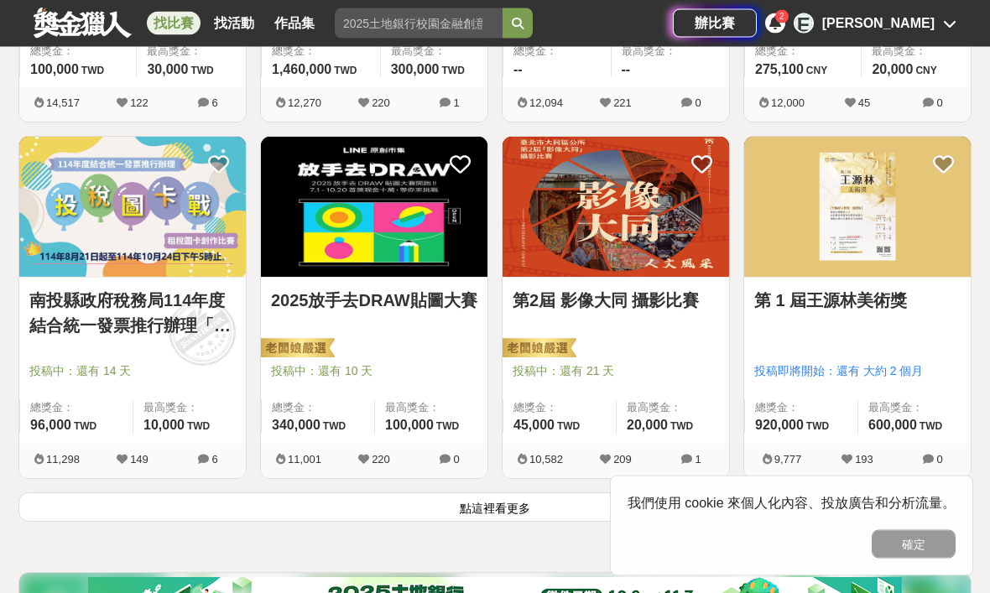
scroll to position [2011, 0]
click at [641, 263] on img at bounding box center [615, 207] width 226 height 140
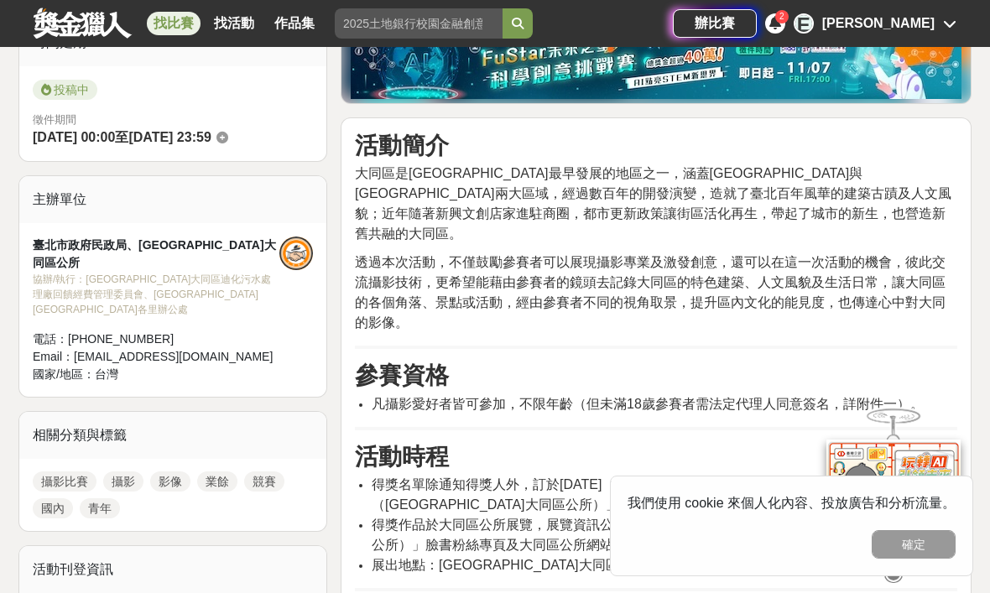
scroll to position [453, 0]
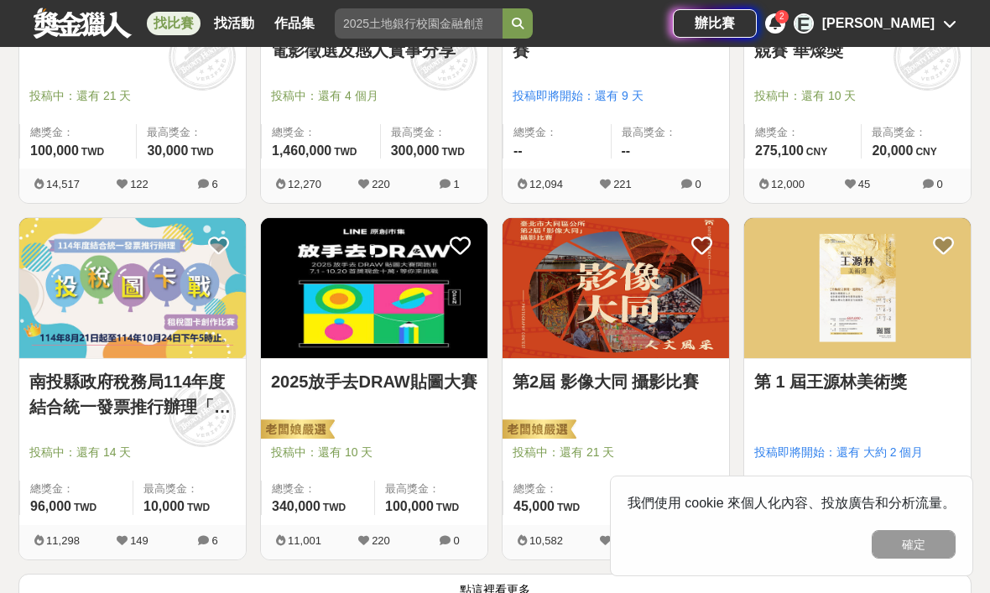
scroll to position [1918, 0]
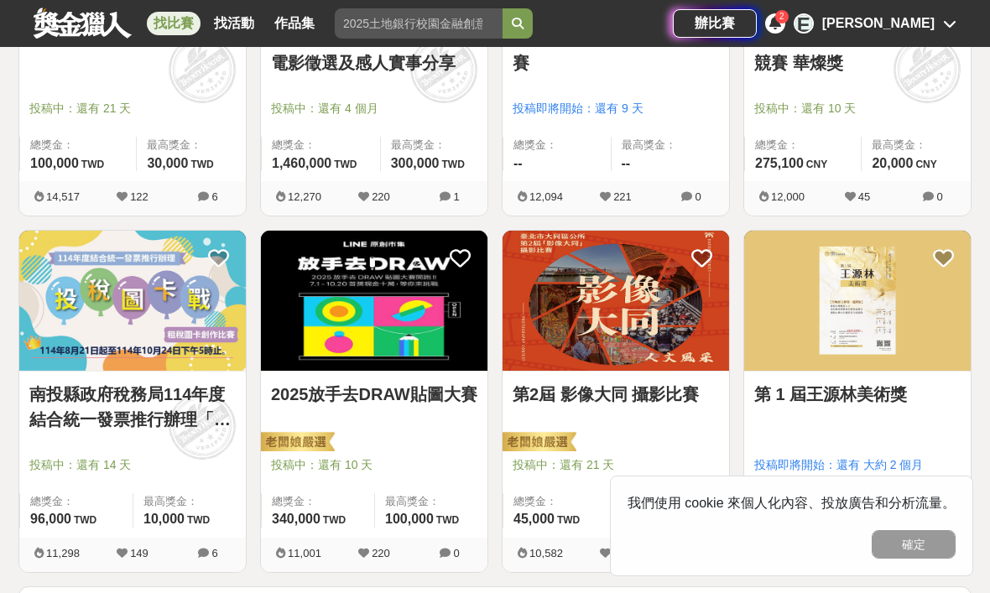
click at [687, 353] on img at bounding box center [857, 301] width 226 height 140
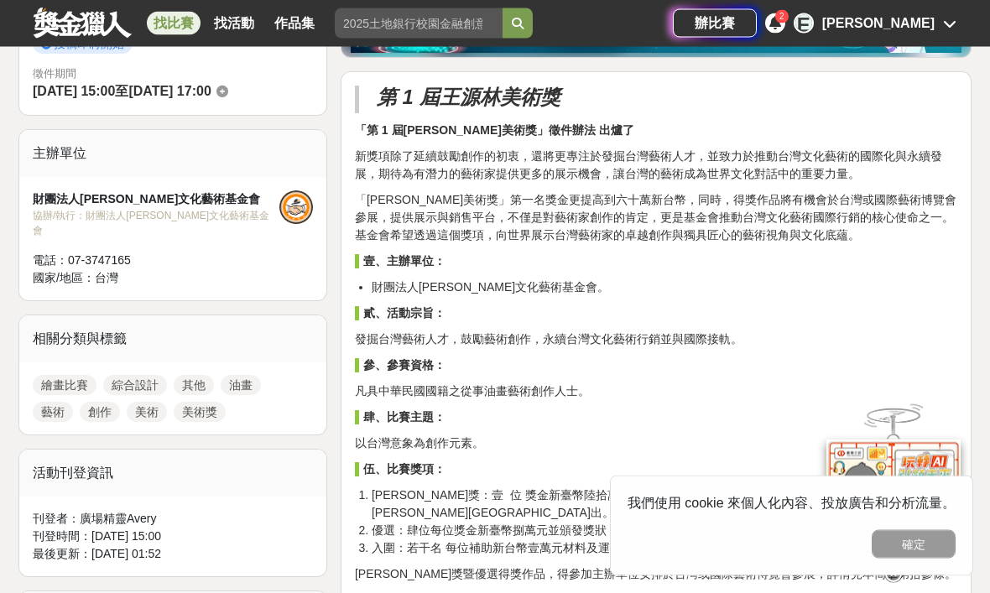
scroll to position [499, 0]
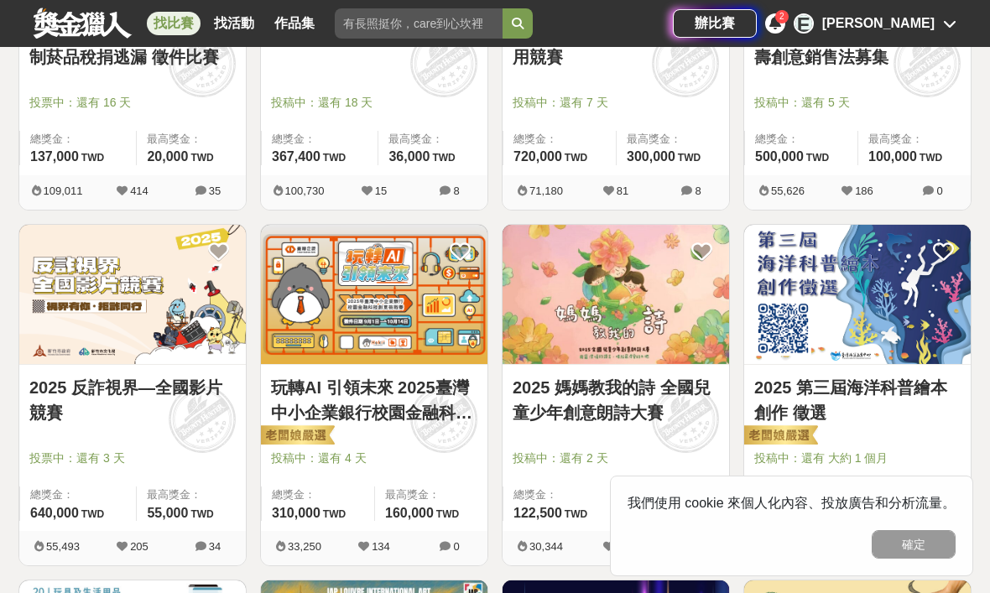
scroll to position [1918, 0]
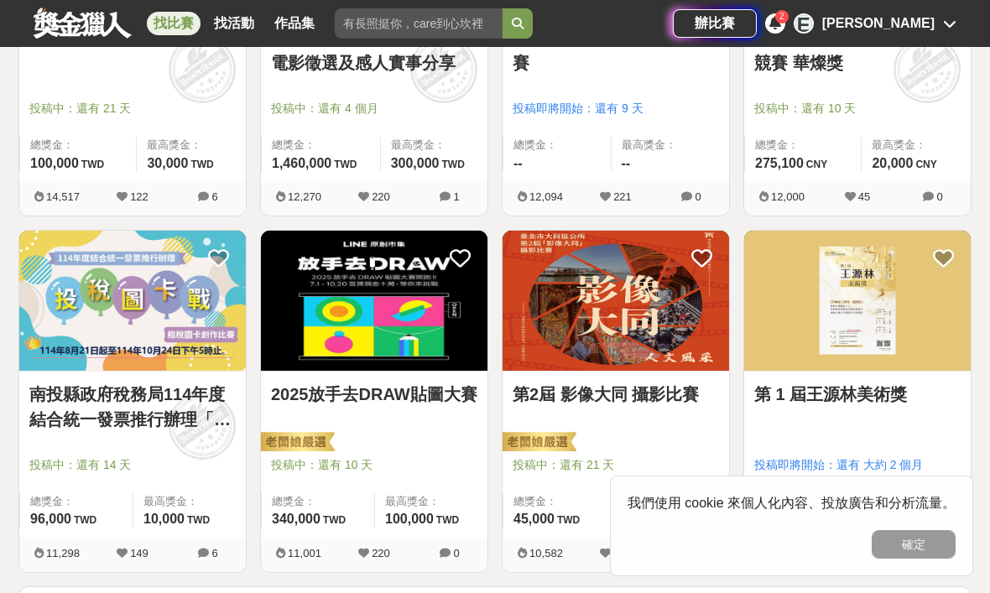
click at [388, 369] on img at bounding box center [374, 301] width 226 height 140
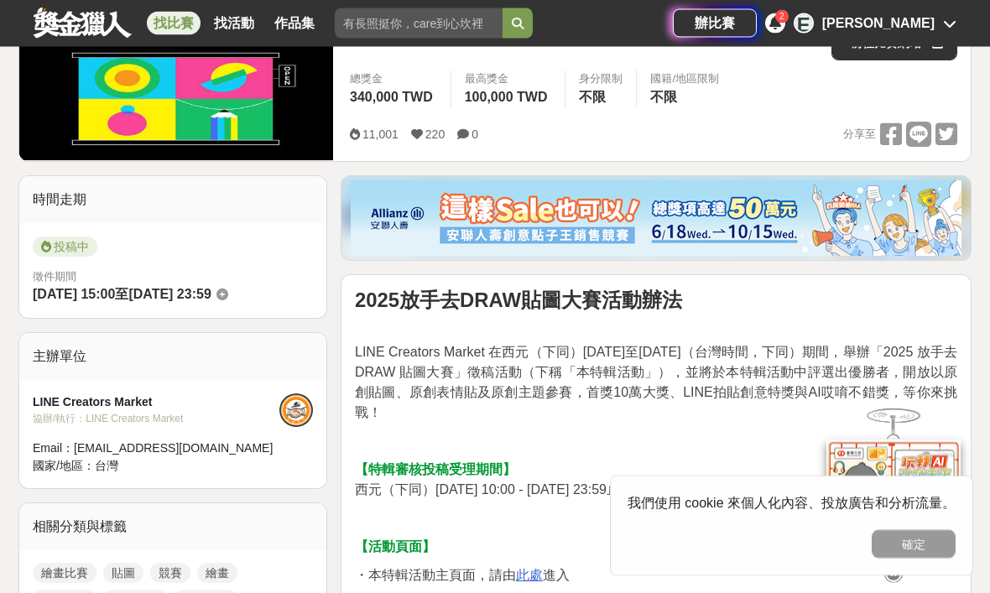
scroll to position [294, 0]
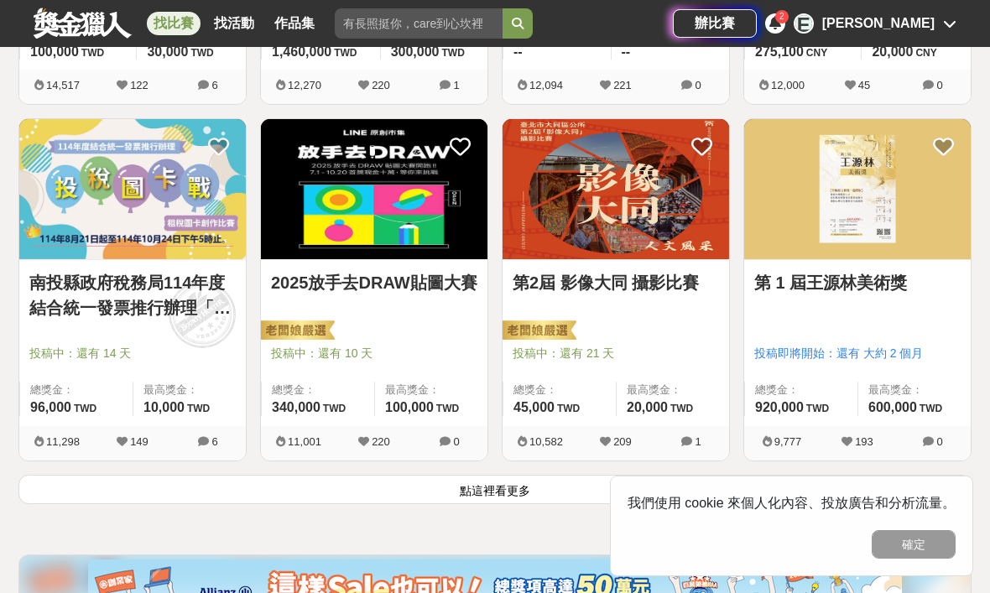
scroll to position [2039, 0]
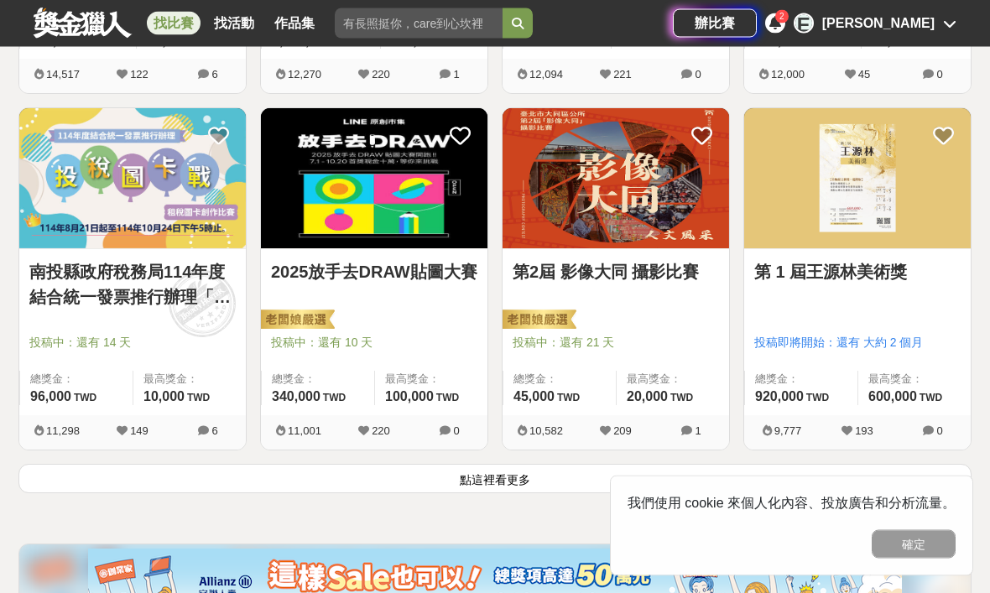
click at [687, 470] on button "點這裡看更多" at bounding box center [494, 479] width 953 height 29
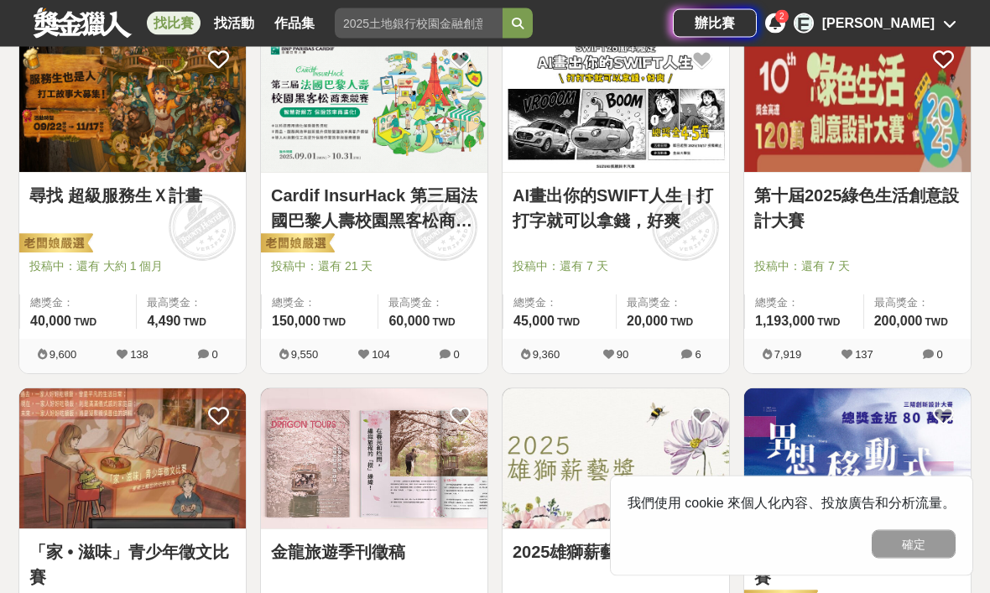
scroll to position [2472, 0]
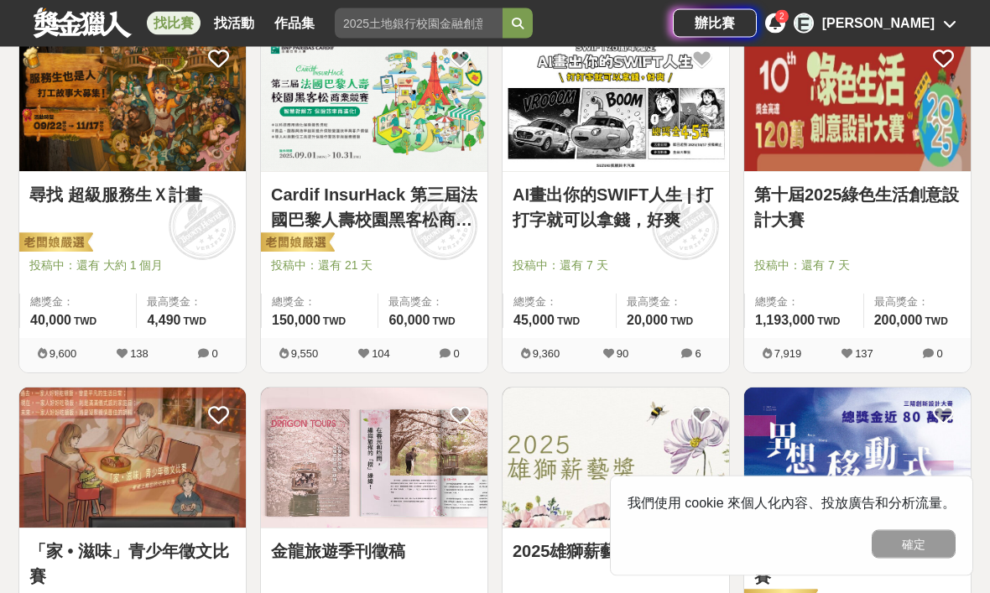
click at [687, 221] on link "第十屆2025綠色生活創意設計大賽" at bounding box center [857, 208] width 206 height 50
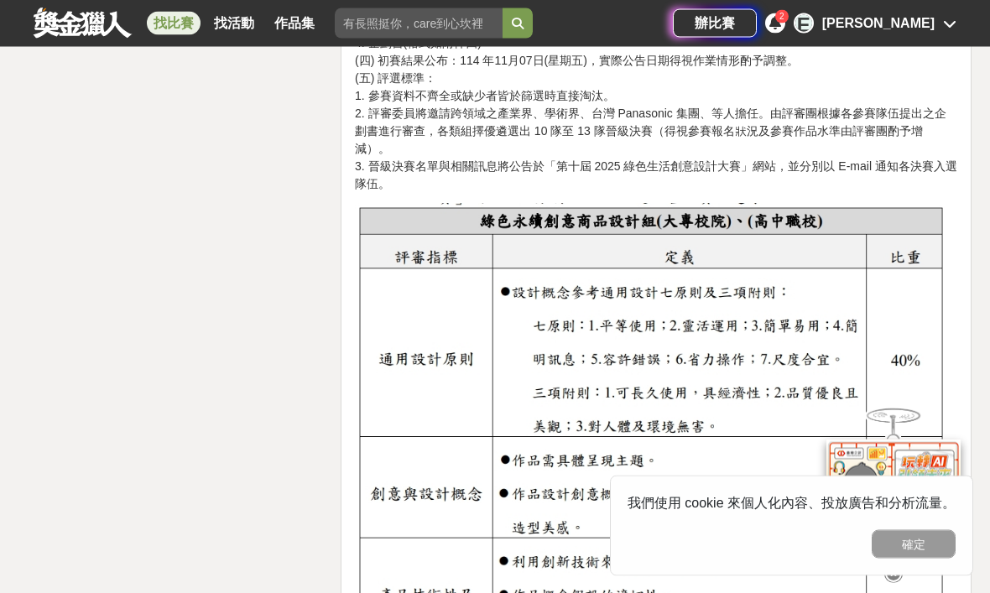
scroll to position [2548, 0]
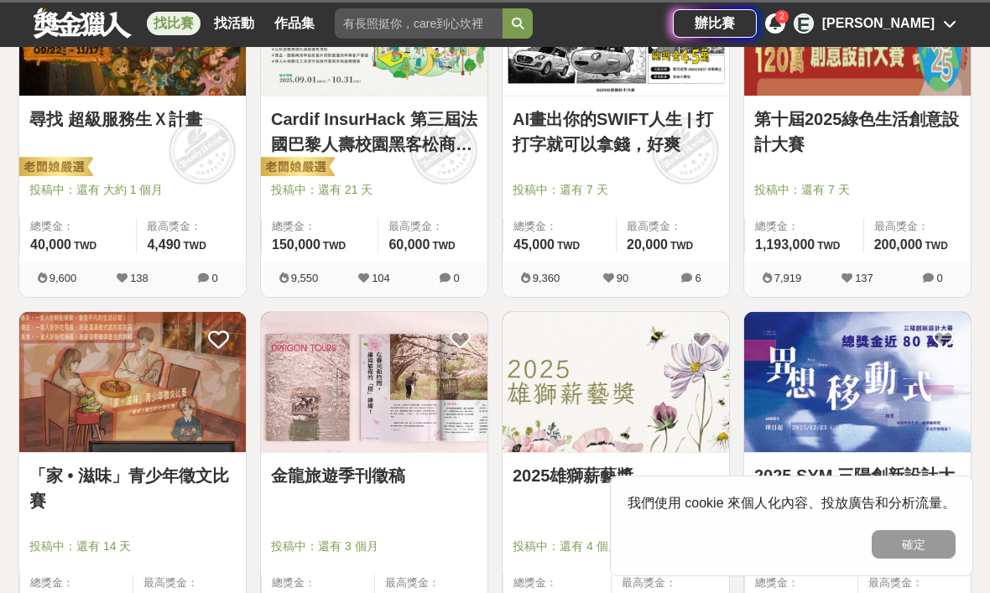
scroll to position [2473, 0]
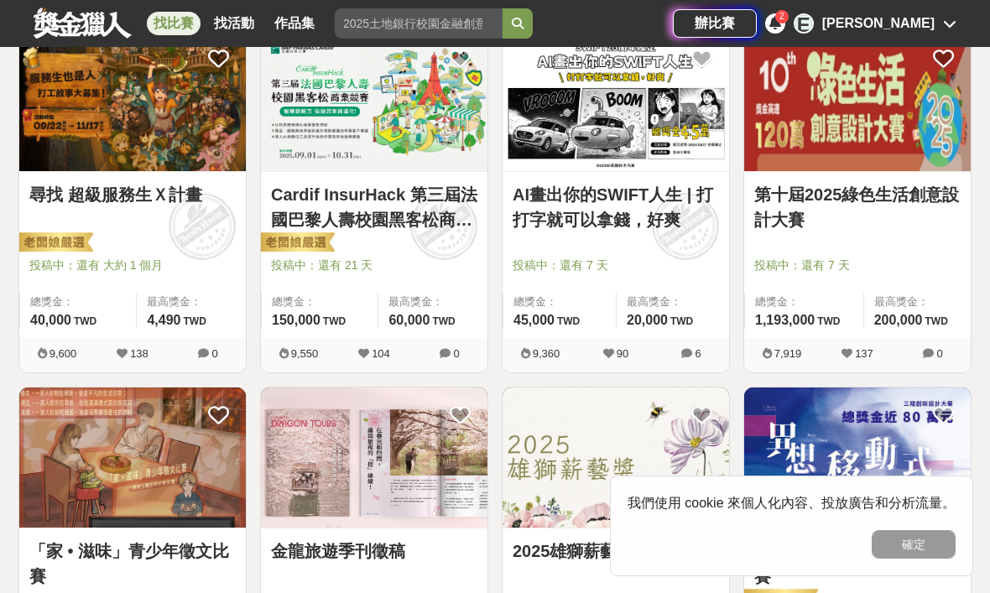
click at [687, 232] on link "第十屆2025綠色生活創意設計大賽" at bounding box center [857, 207] width 206 height 50
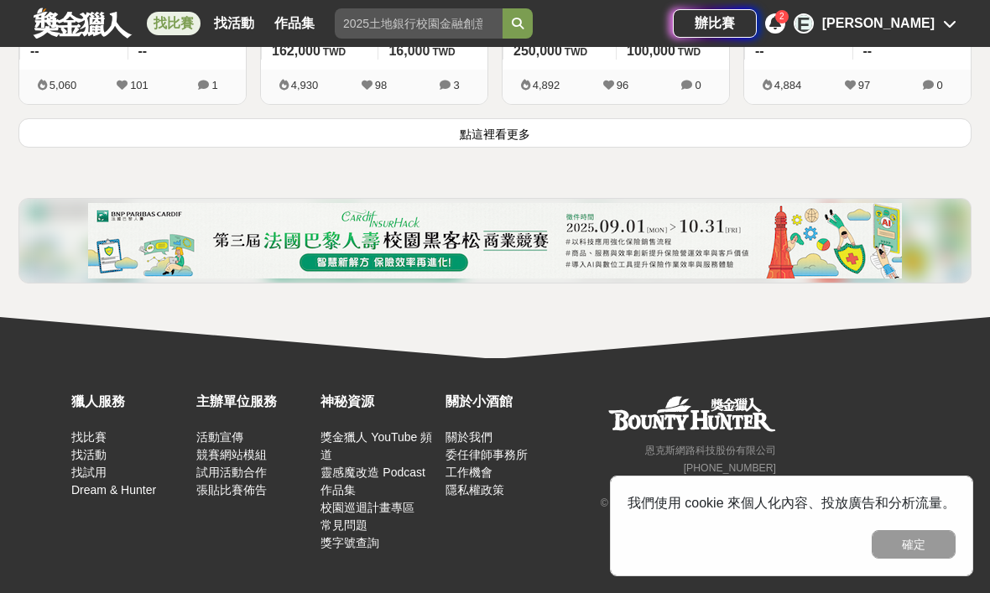
scroll to position [2473, 0]
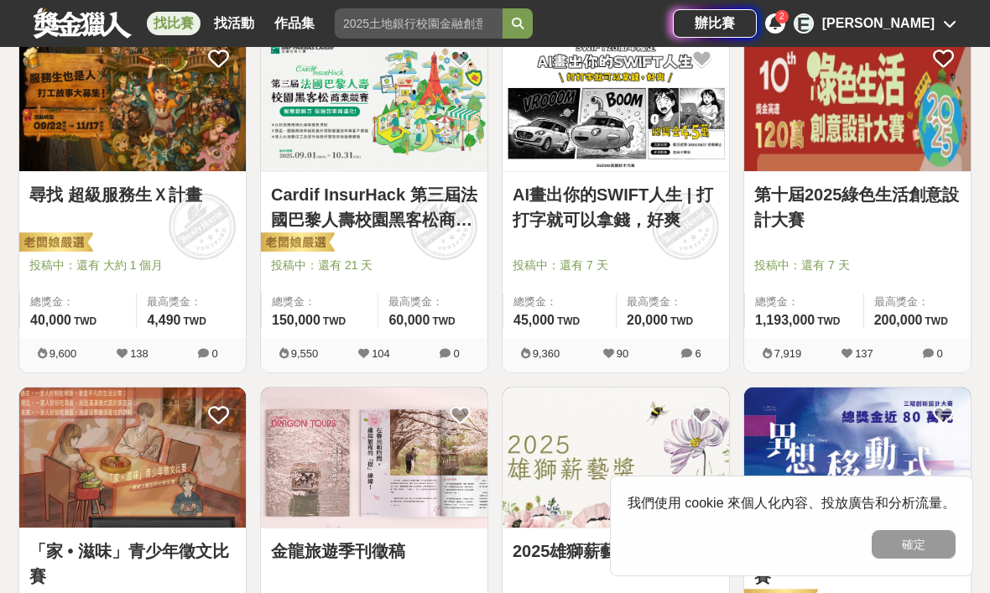
click at [195, 502] on img at bounding box center [132, 458] width 226 height 140
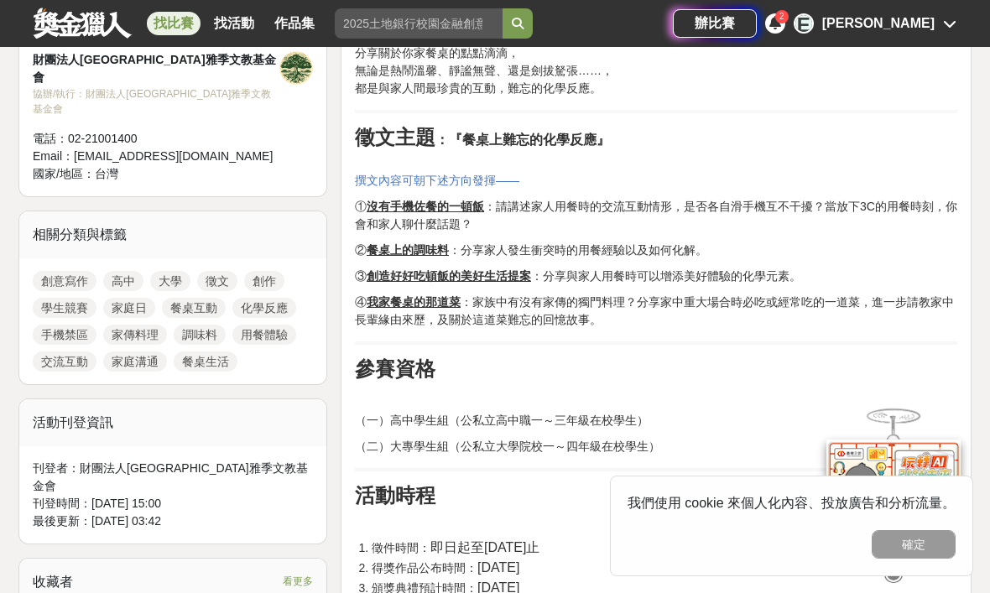
scroll to position [635, 0]
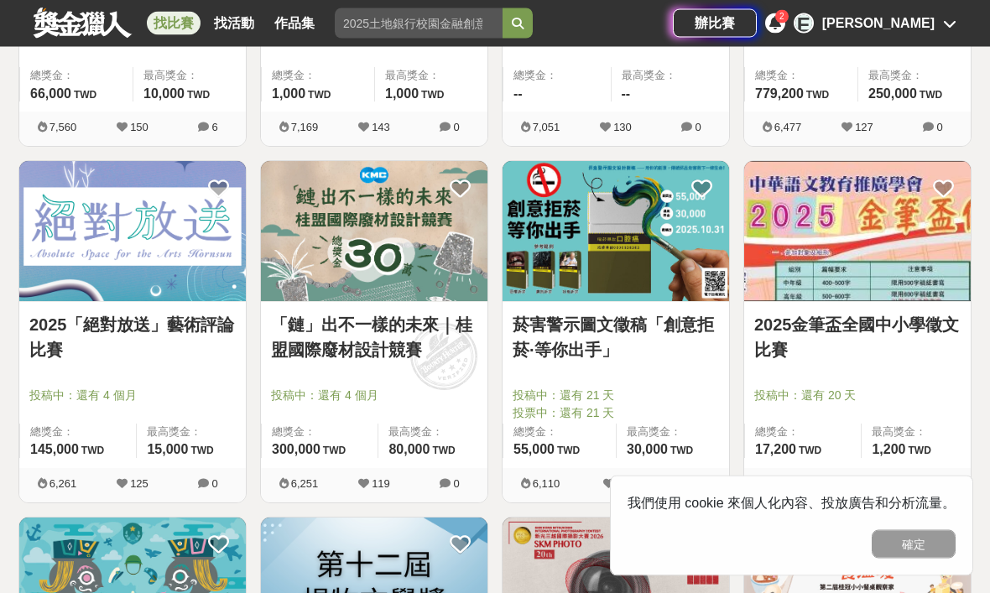
scroll to position [3057, 0]
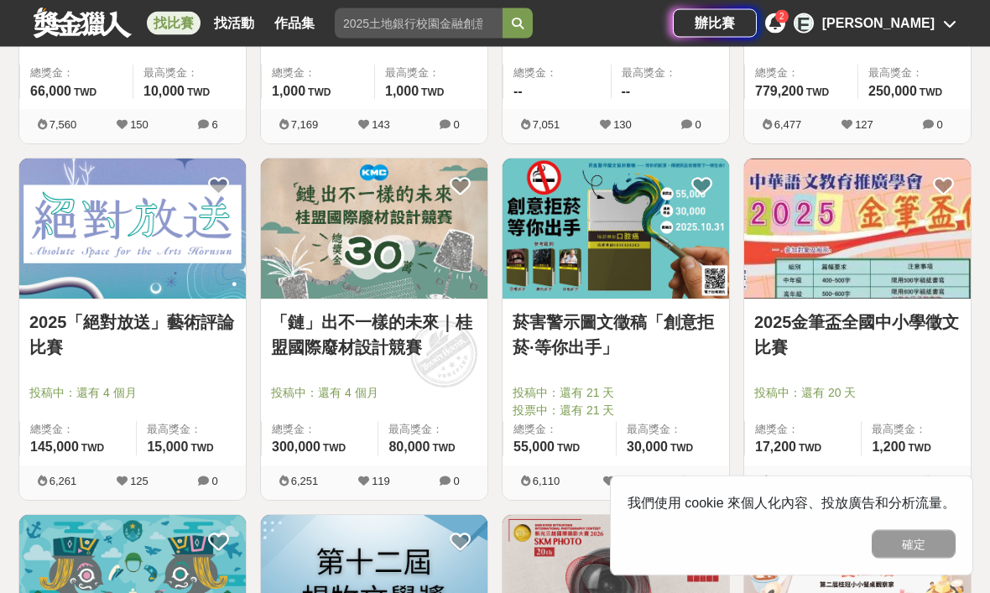
click at [168, 276] on img at bounding box center [132, 229] width 226 height 140
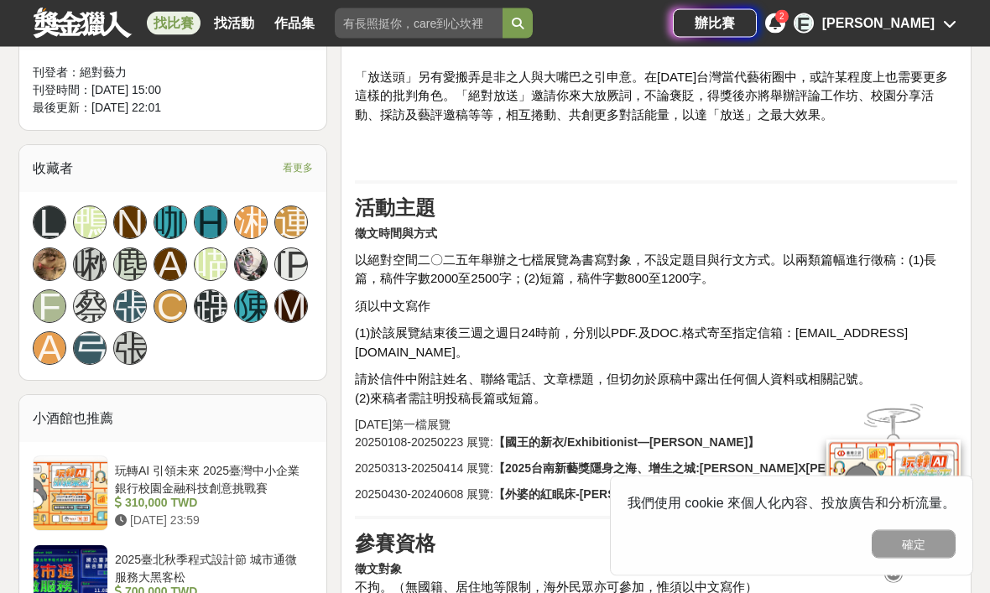
scroll to position [1076, 0]
click at [668, 435] on strong "【國王的新衣/Exhibitionist—陳俊宇個展】" at bounding box center [626, 441] width 266 height 13
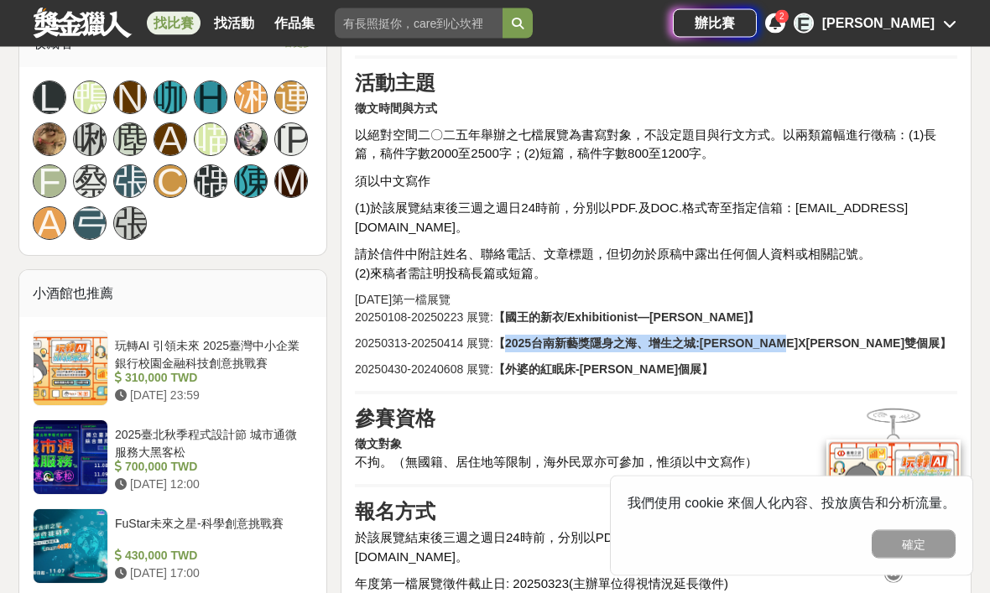
scroll to position [1201, 0]
click at [687, 361] on p "20250430-20240608 展覽: 【外婆的紅眠床-曾國榮個展】" at bounding box center [656, 370] width 602 height 18
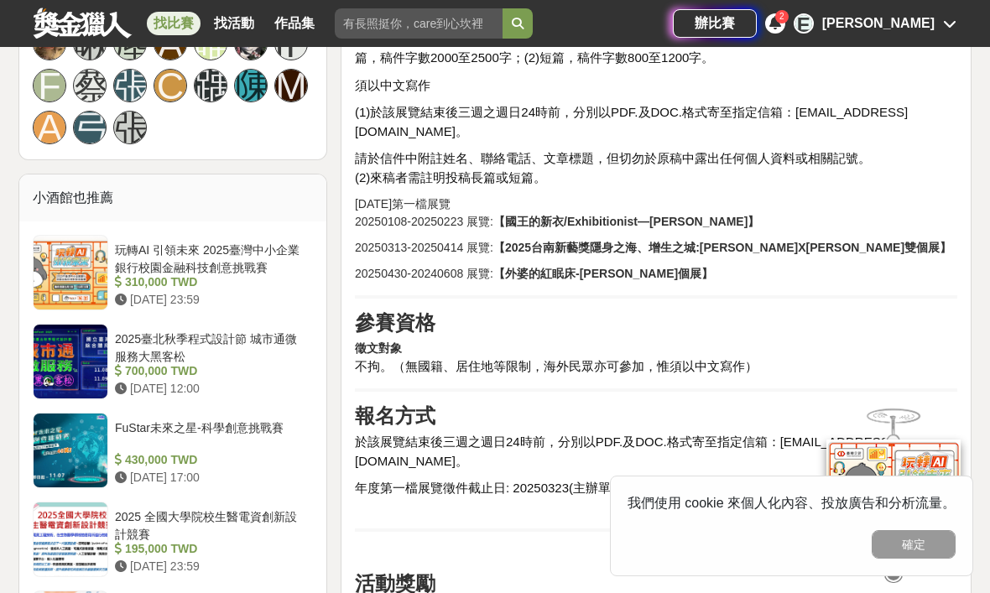
scroll to position [1300, 0]
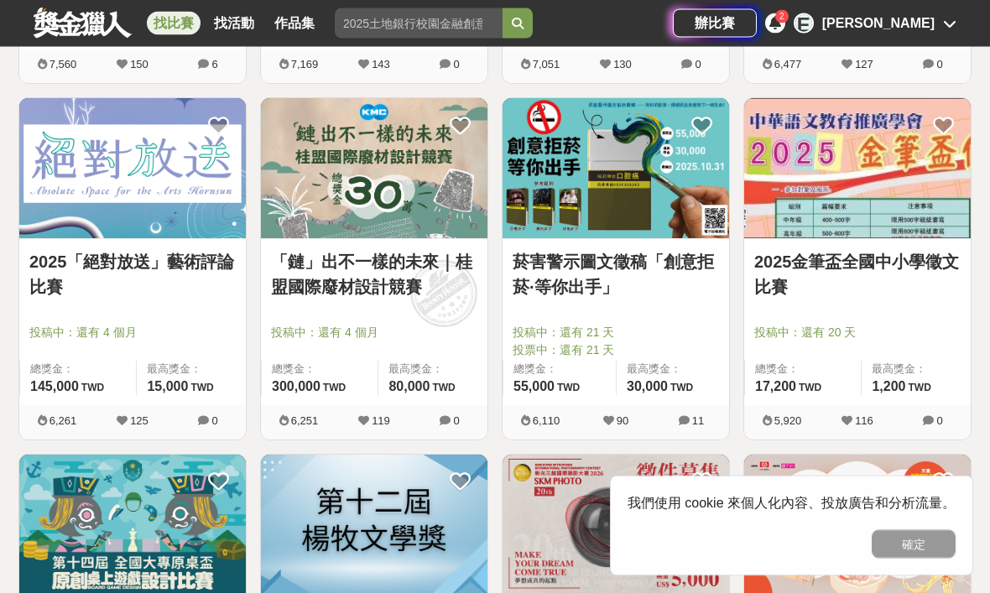
scroll to position [3120, 0]
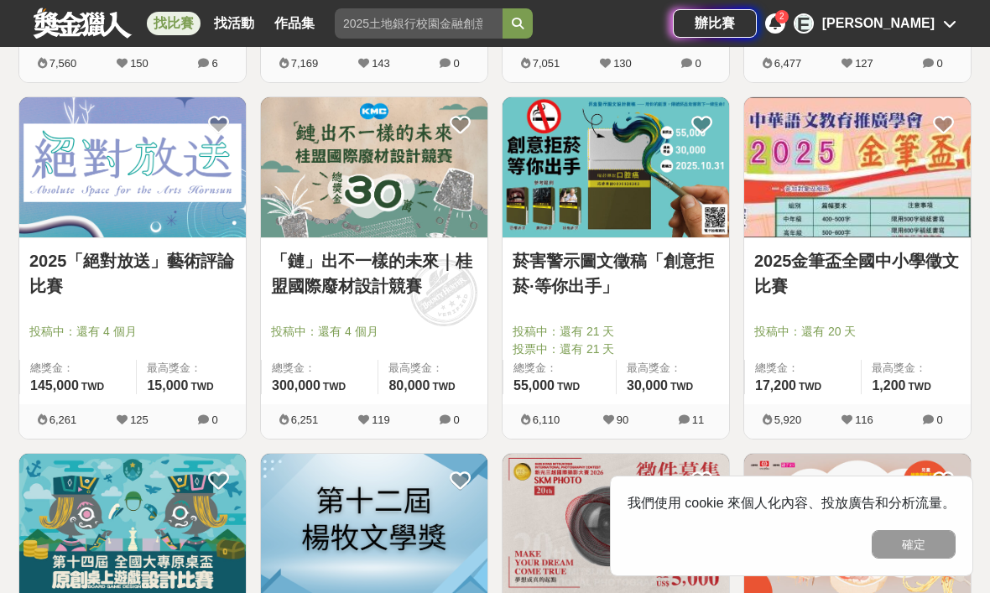
click at [429, 230] on img at bounding box center [374, 167] width 226 height 140
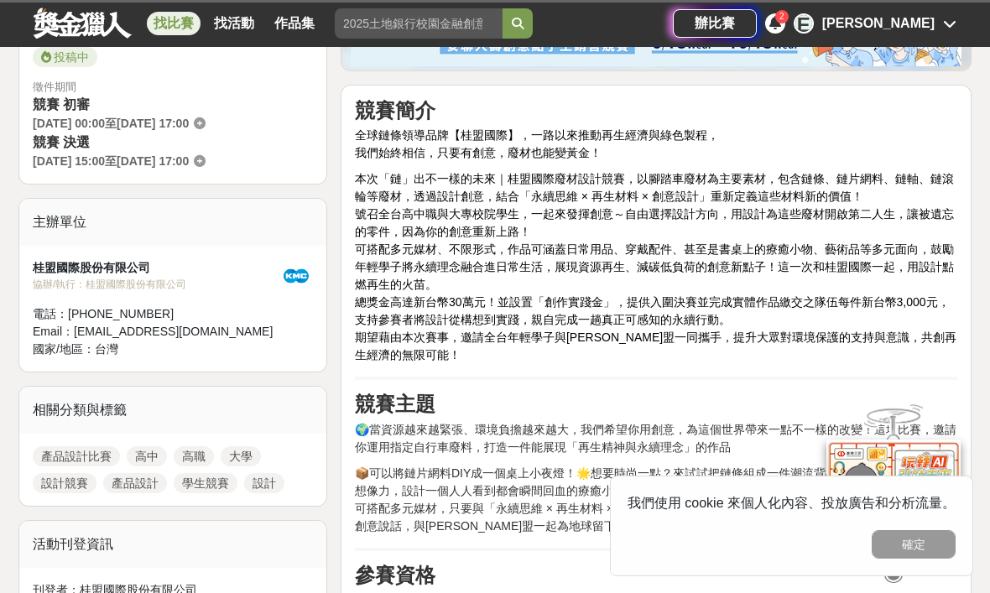
scroll to position [455, 0]
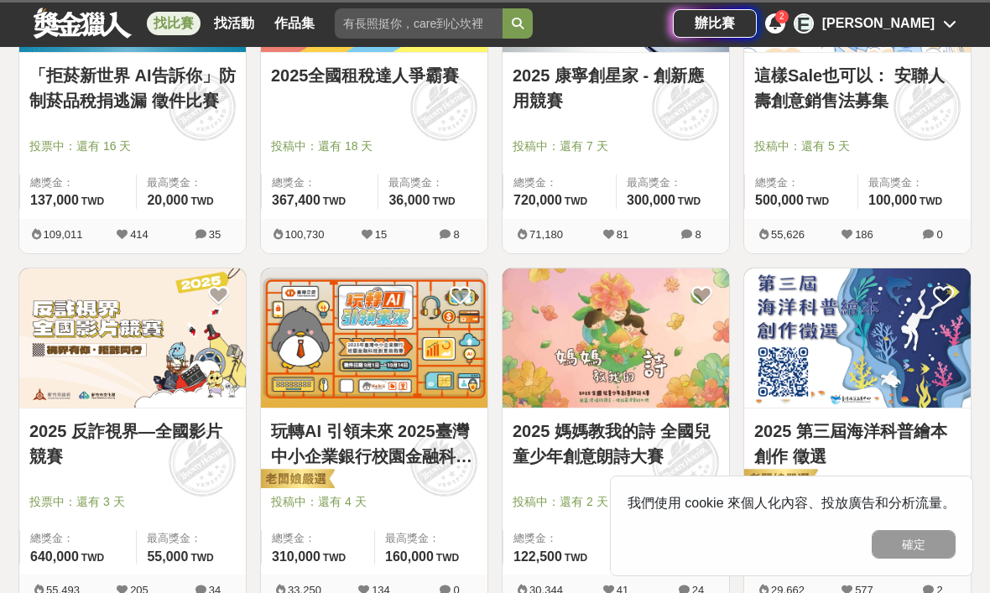
scroll to position [3120, 0]
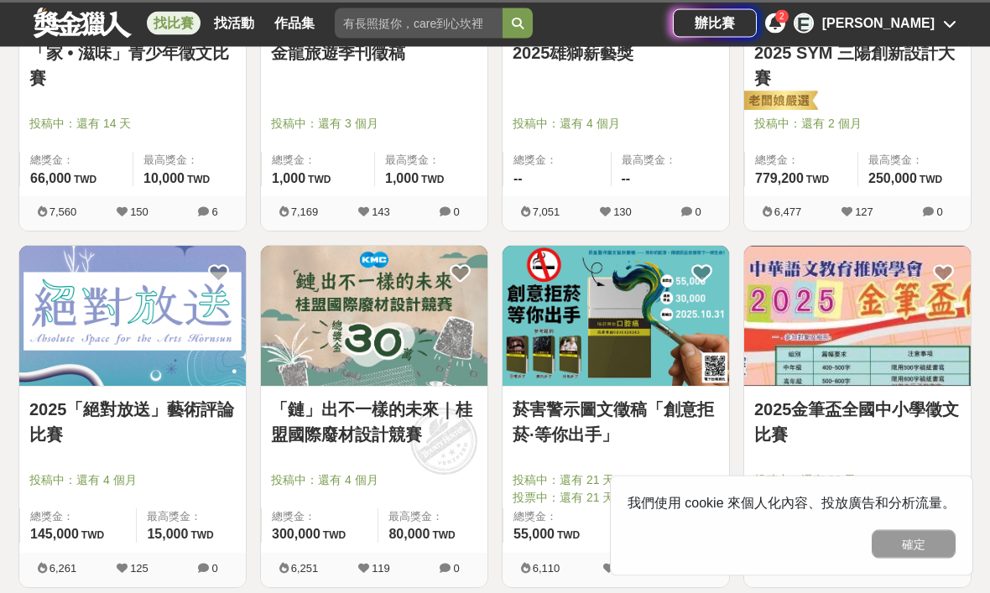
click at [464, 265] on icon at bounding box center [460, 273] width 21 height 21
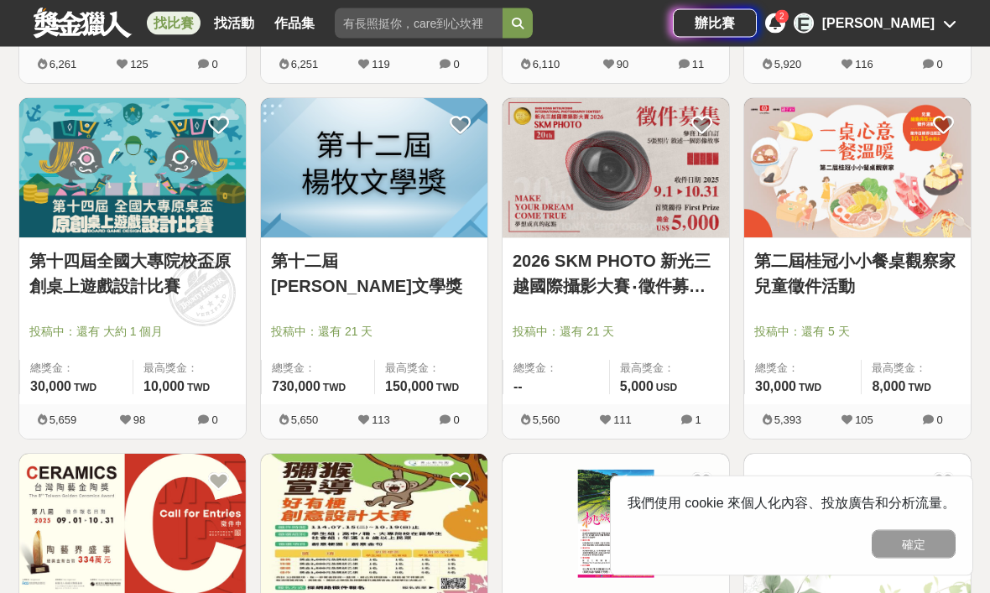
scroll to position [3475, 0]
click at [672, 224] on img at bounding box center [615, 168] width 226 height 140
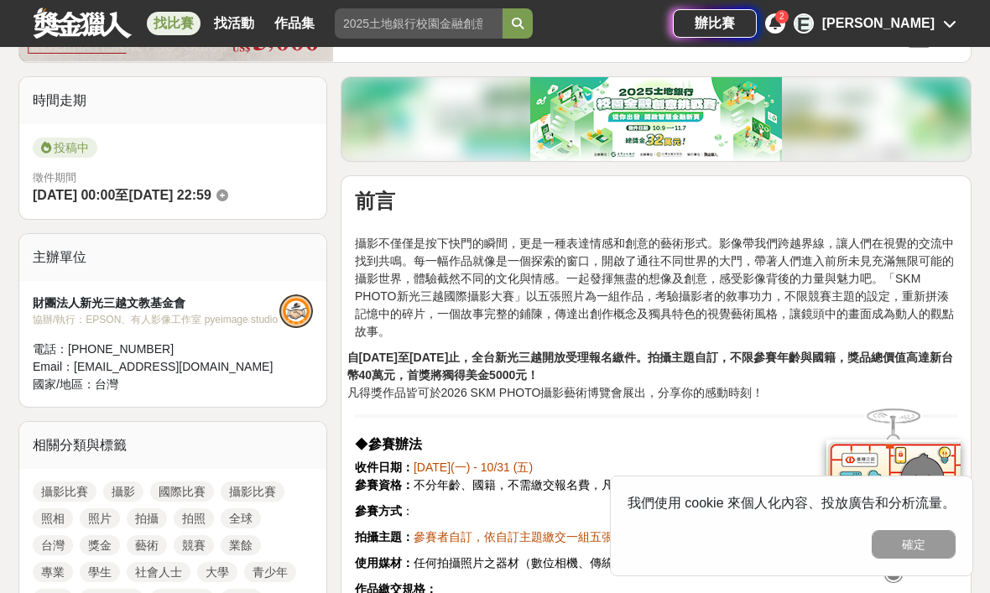
scroll to position [394, 0]
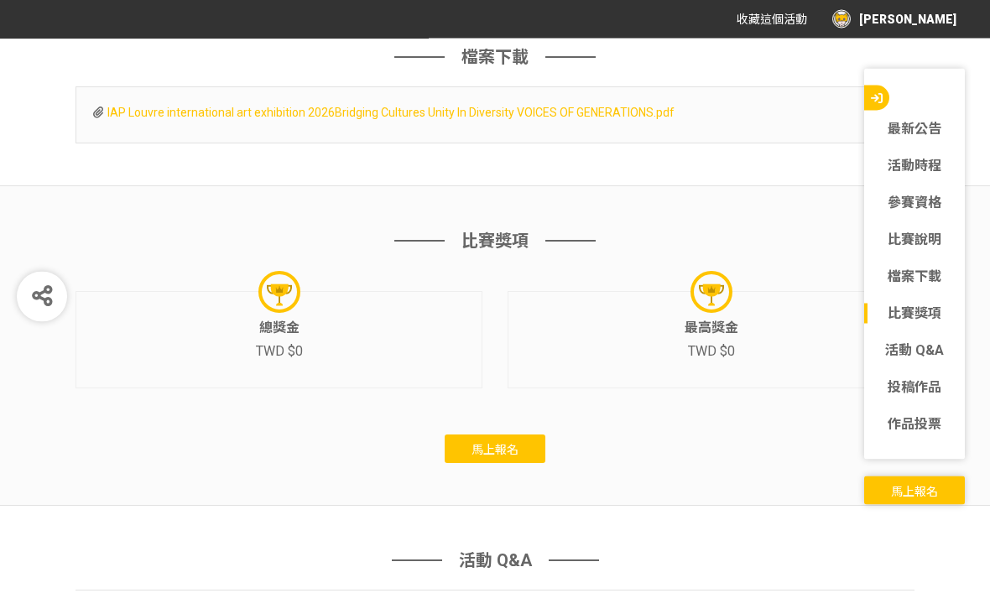
scroll to position [5040, 0]
click at [495, 455] on span "馬上報名" at bounding box center [494, 448] width 47 height 13
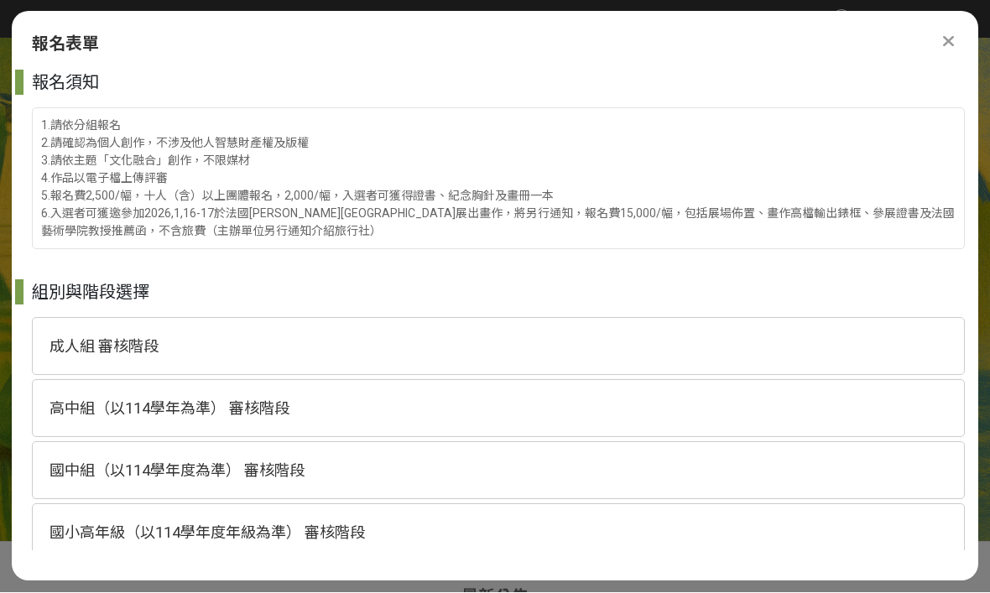
click at [345, 382] on div "高中組（以114學年為準） 審核階段" at bounding box center [498, 409] width 933 height 58
select select "185263:185503"
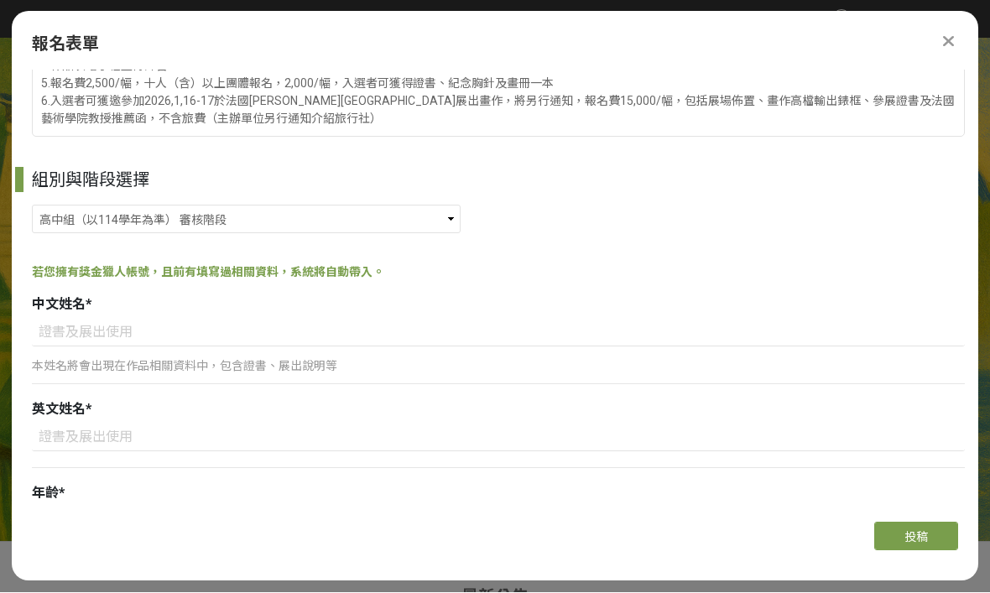
scroll to position [122, 0]
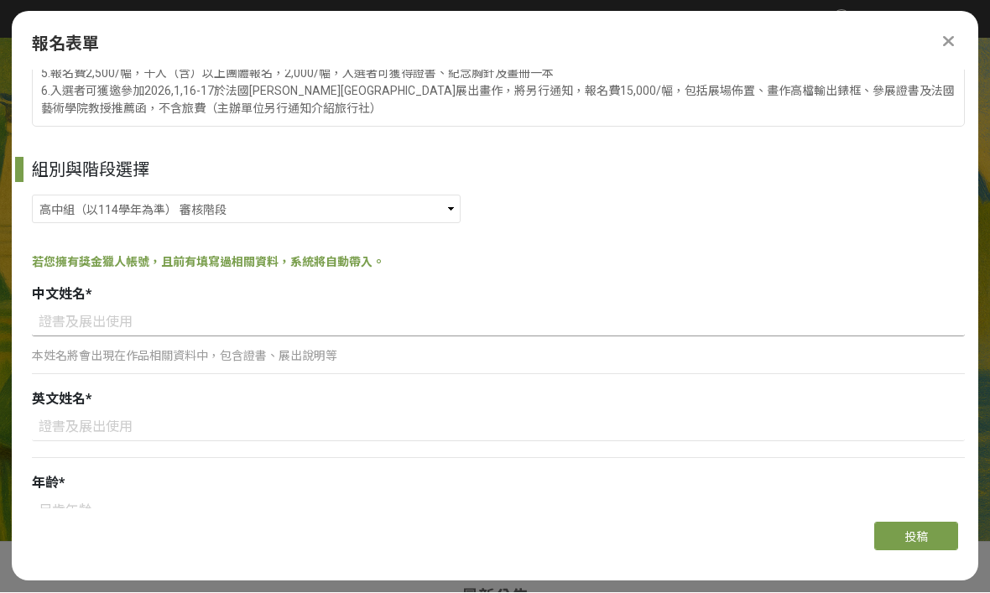
click at [296, 309] on input at bounding box center [498, 323] width 933 height 29
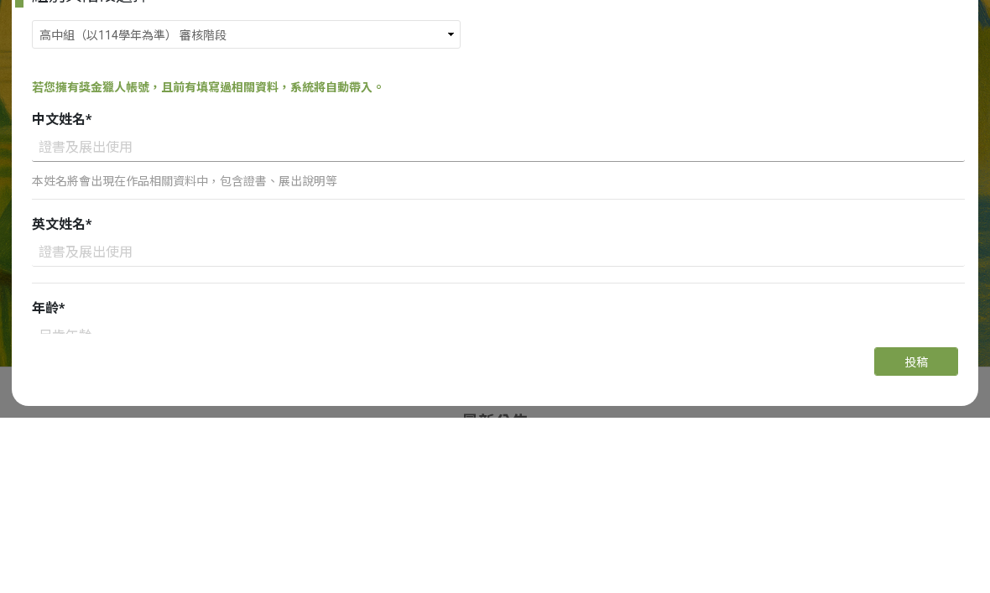
type input "[PERSON_NAME]"
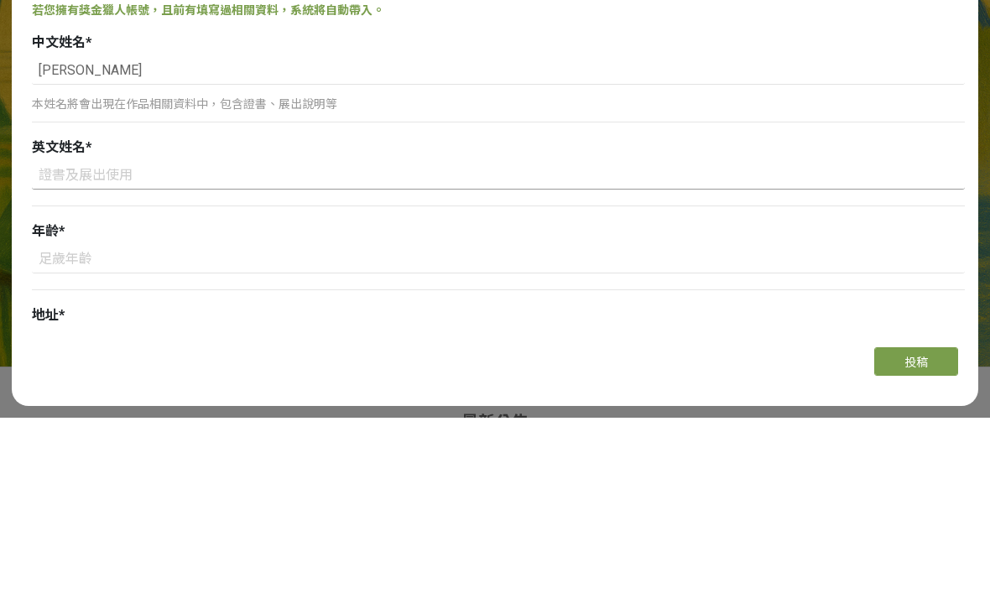
scroll to position [203, 0]
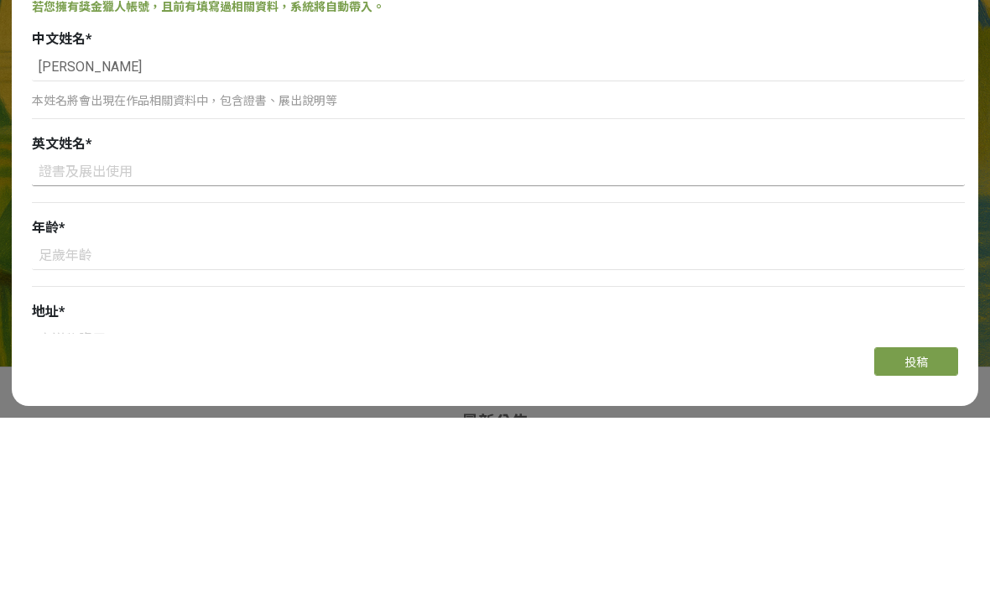
click at [623, 333] on input at bounding box center [498, 347] width 933 height 29
type input "。"
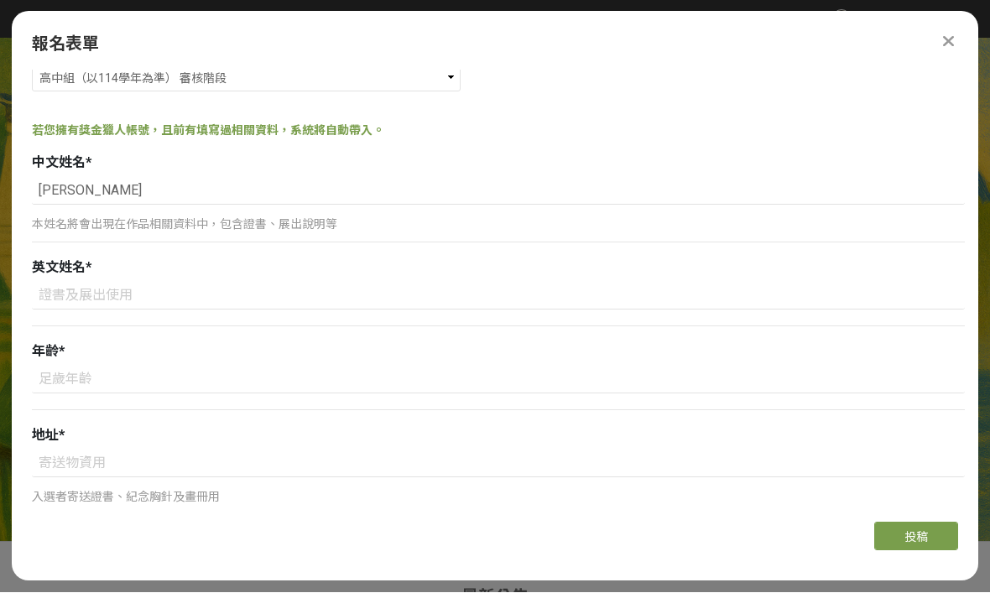
scroll to position [263, 0]
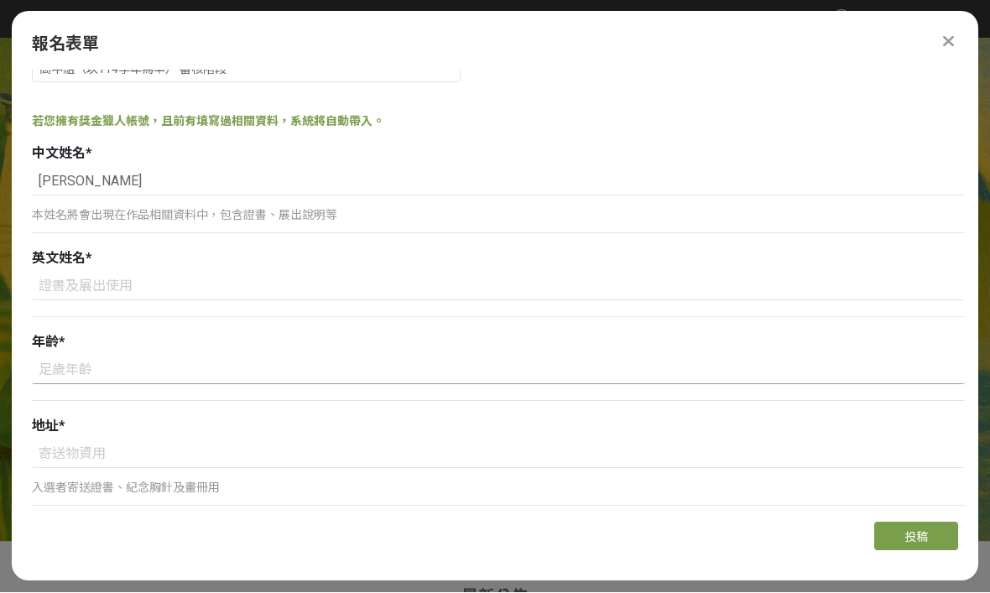
click at [209, 356] on input at bounding box center [498, 370] width 933 height 29
type input "17"
click at [184, 440] on input at bounding box center [498, 454] width 933 height 29
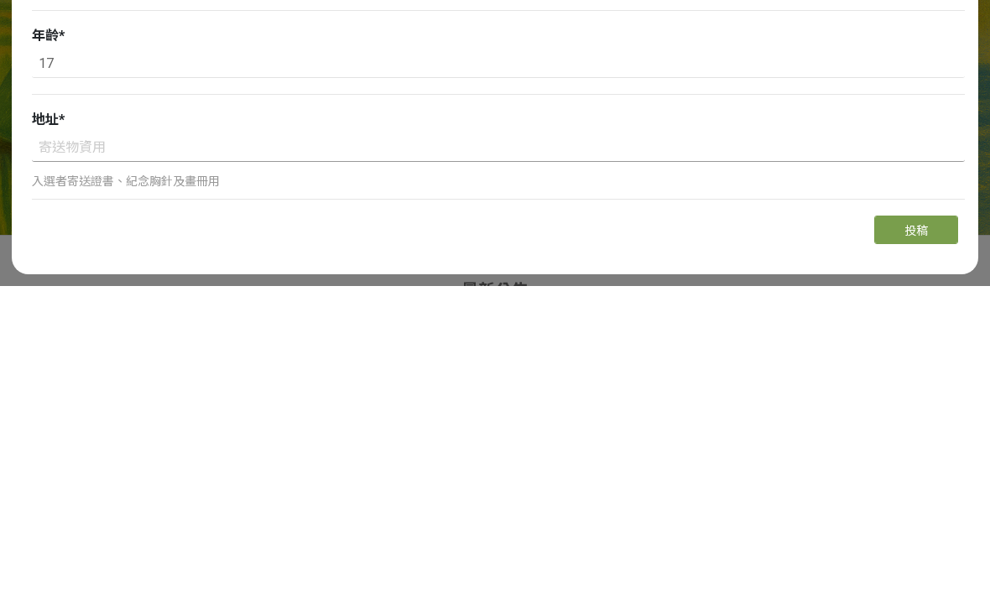
type input "民光街"
click at [515, 438] on input "民光街" at bounding box center [498, 452] width 933 height 29
type input "民"
click at [542, 438] on input "民光街" at bounding box center [498, 452] width 933 height 29
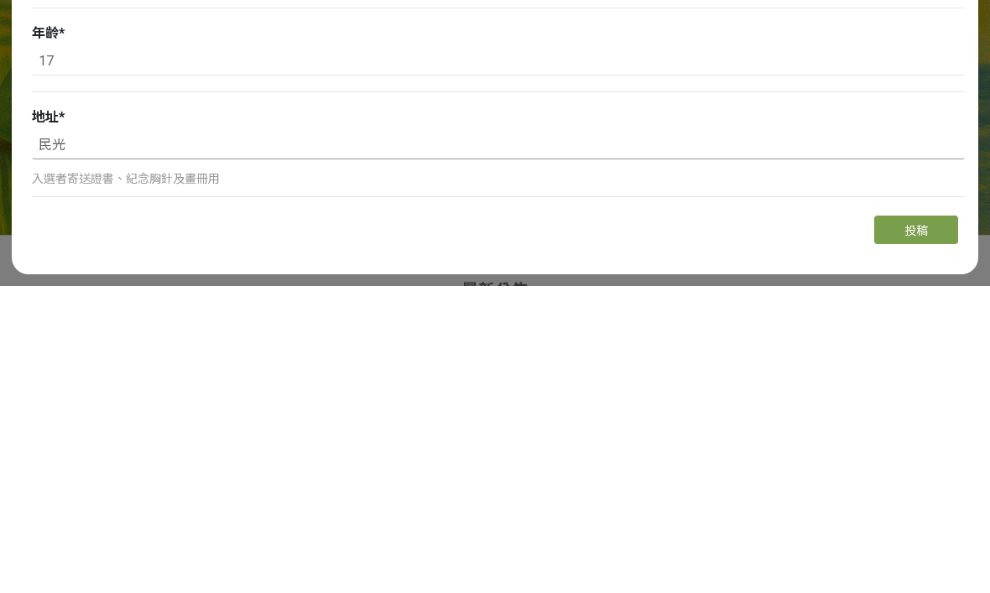
type input "民"
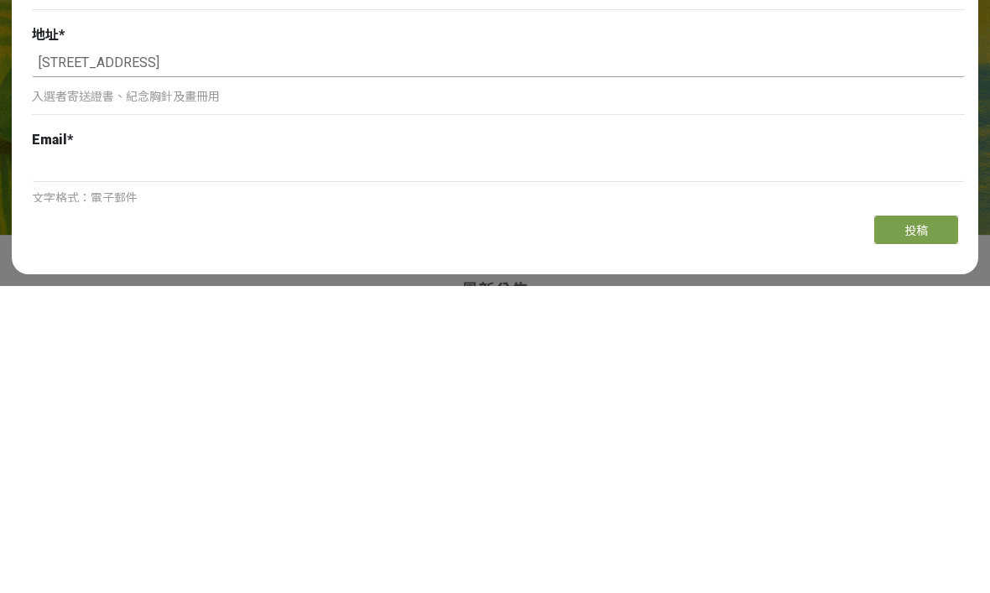
scroll to position [347, 0]
type input "台灣新北市永和區民光街16號3樓"
click at [314, 461] on input at bounding box center [498, 475] width 933 height 29
type input "ksloe97@icloud.com"
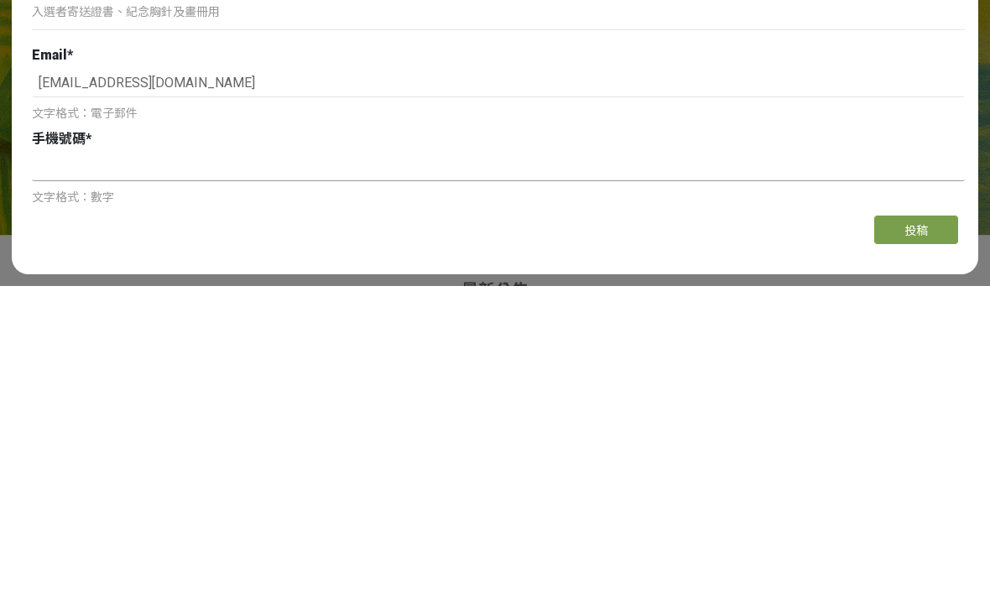
scroll to position [434, 0]
click at [420, 459] on input at bounding box center [498, 473] width 933 height 29
type input "0938271098"
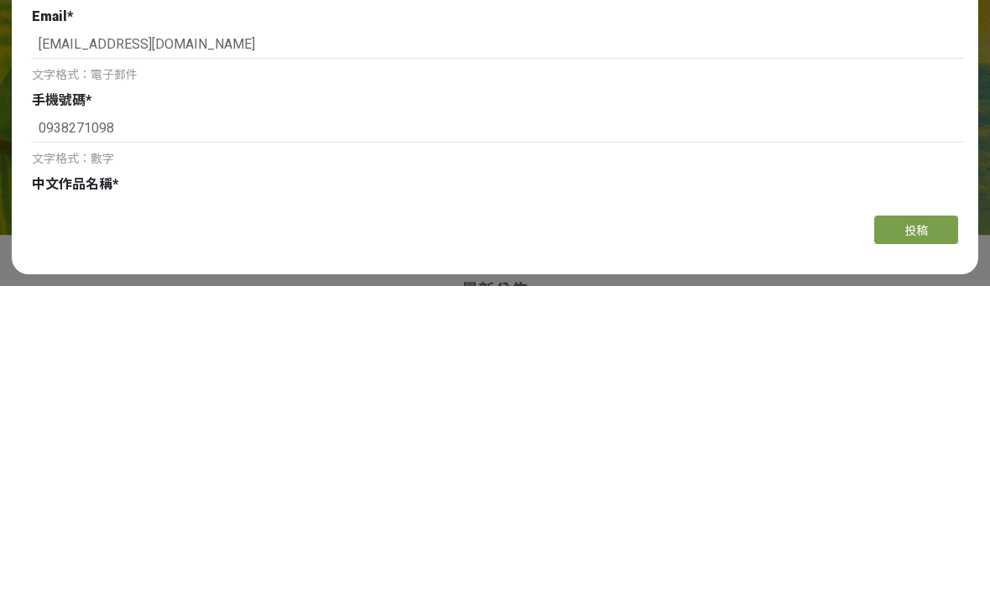
scroll to position [534, 0]
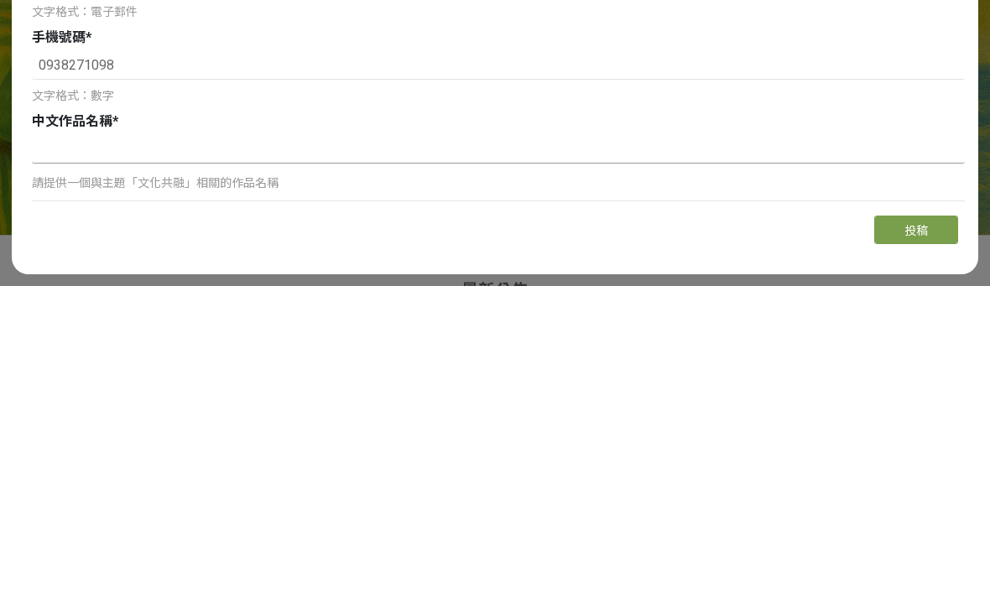
click at [633, 442] on input at bounding box center [498, 456] width 933 height 29
type input "娃娃車裡的世界"
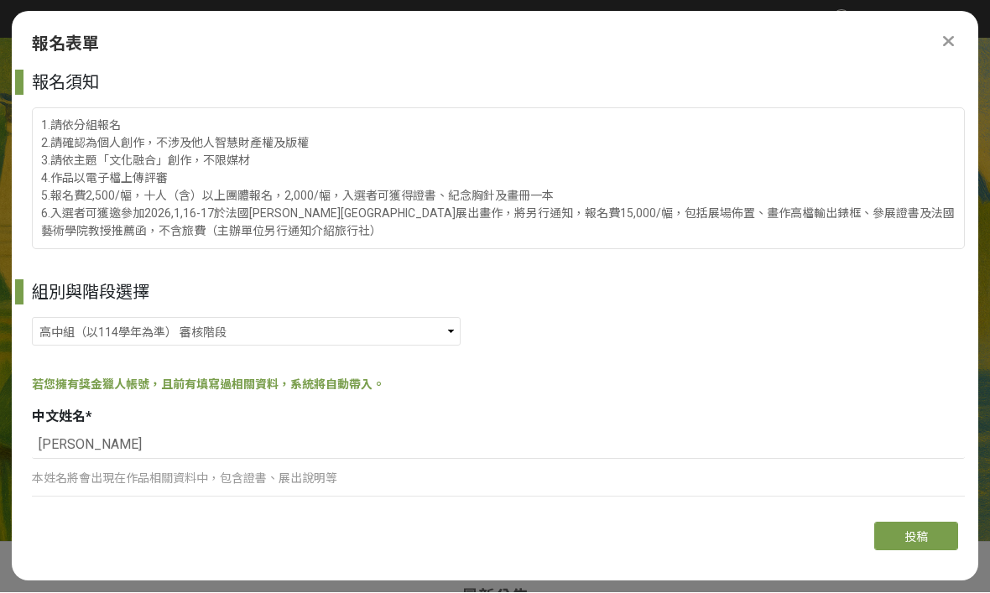
scroll to position [0, 0]
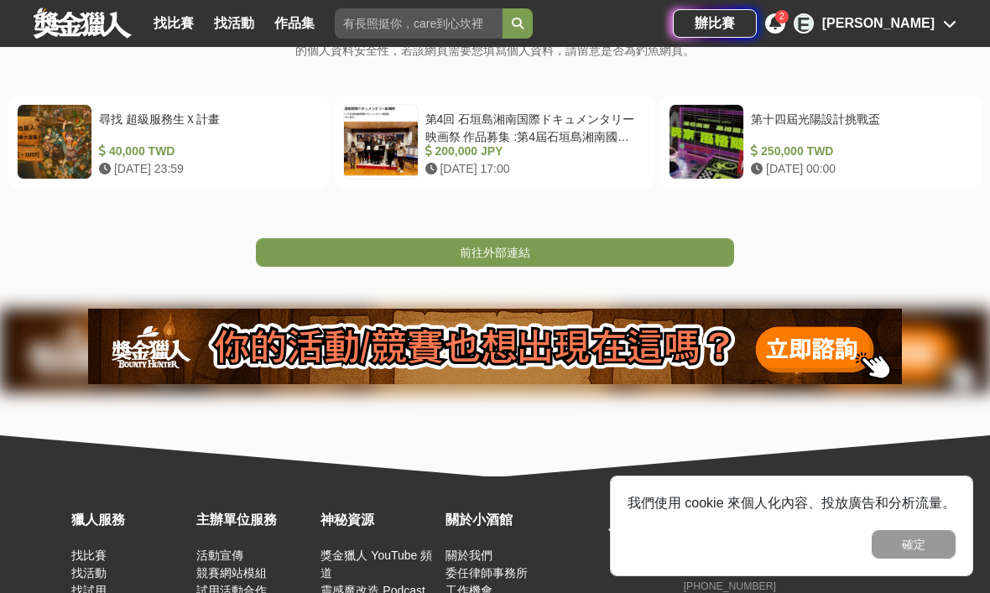
scroll to position [396, 0]
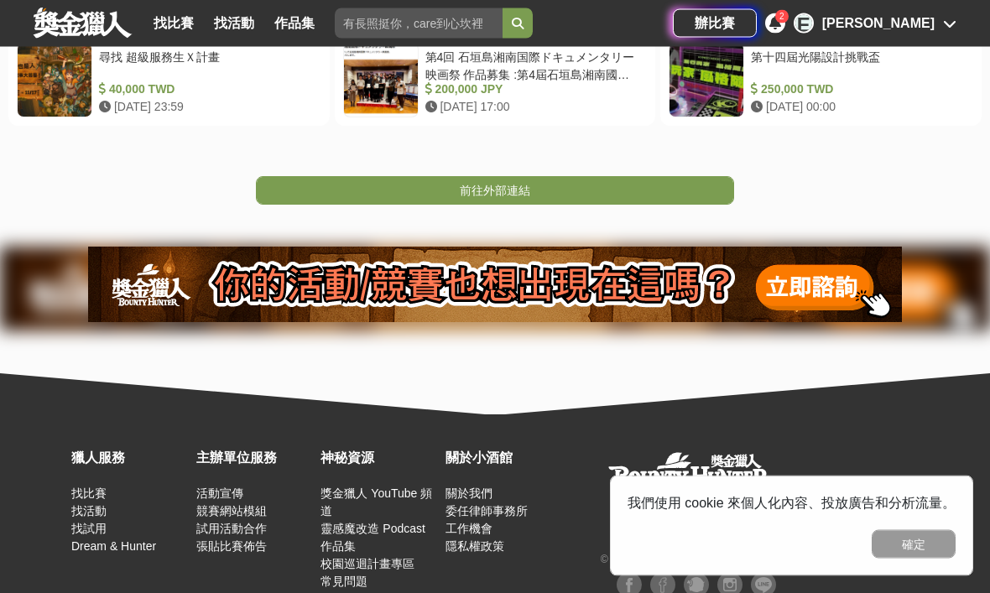
click at [623, 189] on link "前往外部連結" at bounding box center [495, 191] width 478 height 29
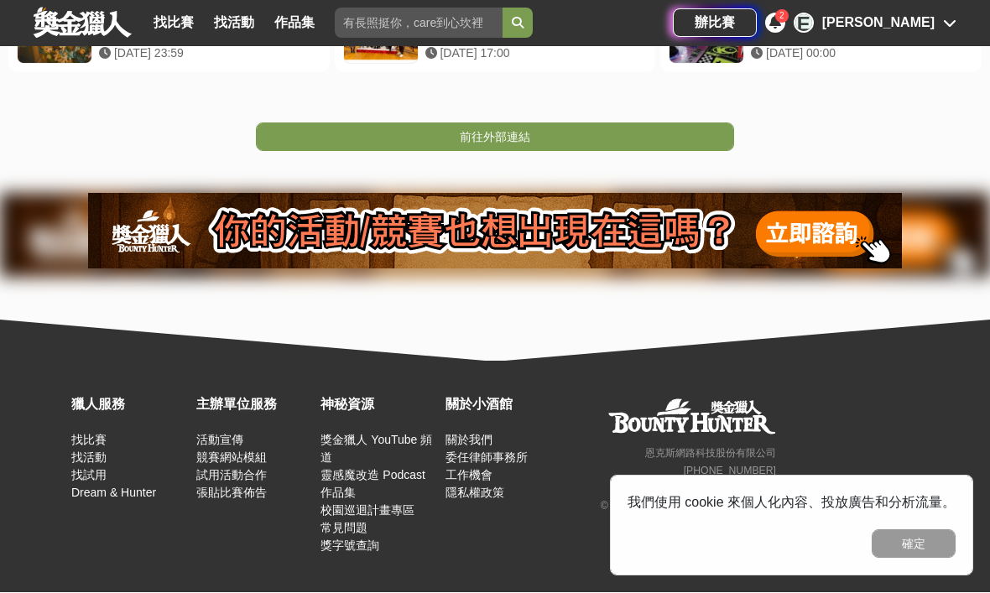
scroll to position [452, 0]
